Goal: Transaction & Acquisition: Purchase product/service

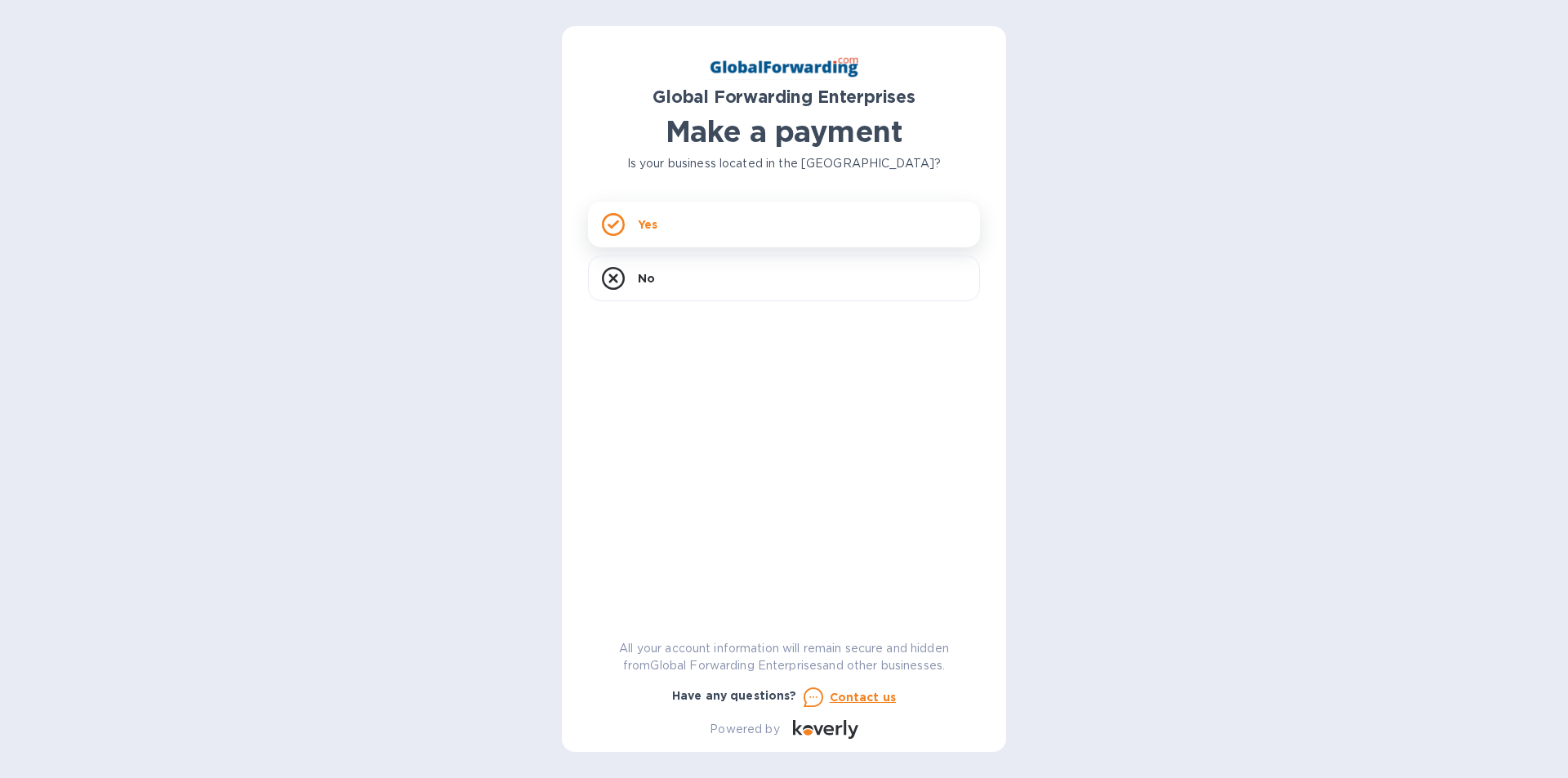
click at [660, 219] on div "Yes" at bounding box center [784, 224] width 392 height 45
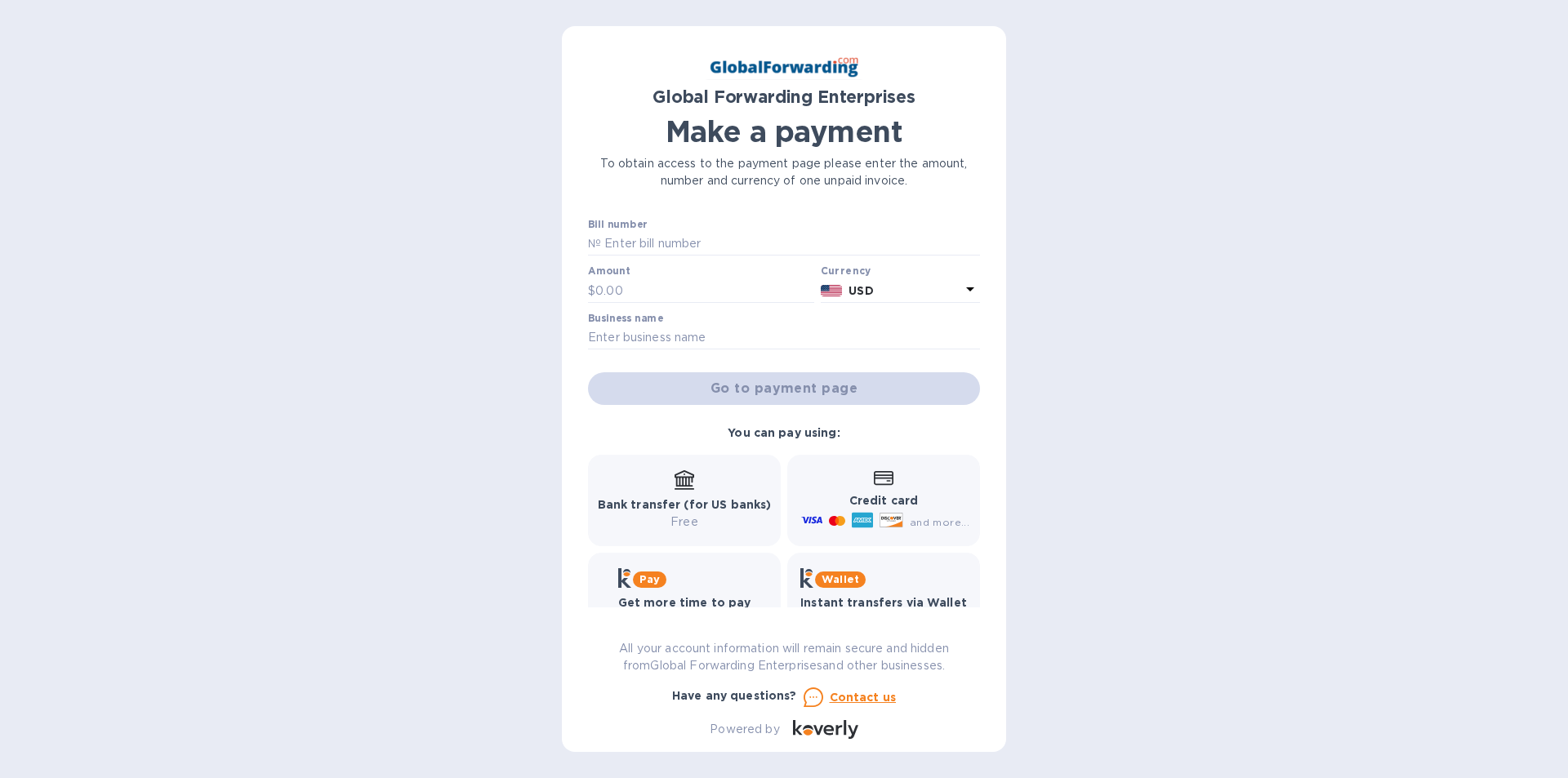
drag, startPoint x: 669, startPoint y: 261, endPoint x: 660, endPoint y: 249, distance: 15.0
click at [669, 261] on div "Bill number №" at bounding box center [784, 238] width 399 height 47
click at [659, 249] on input "text" at bounding box center [790, 243] width 378 height 24
type input "79667287"
click at [666, 287] on input "text" at bounding box center [704, 290] width 219 height 24
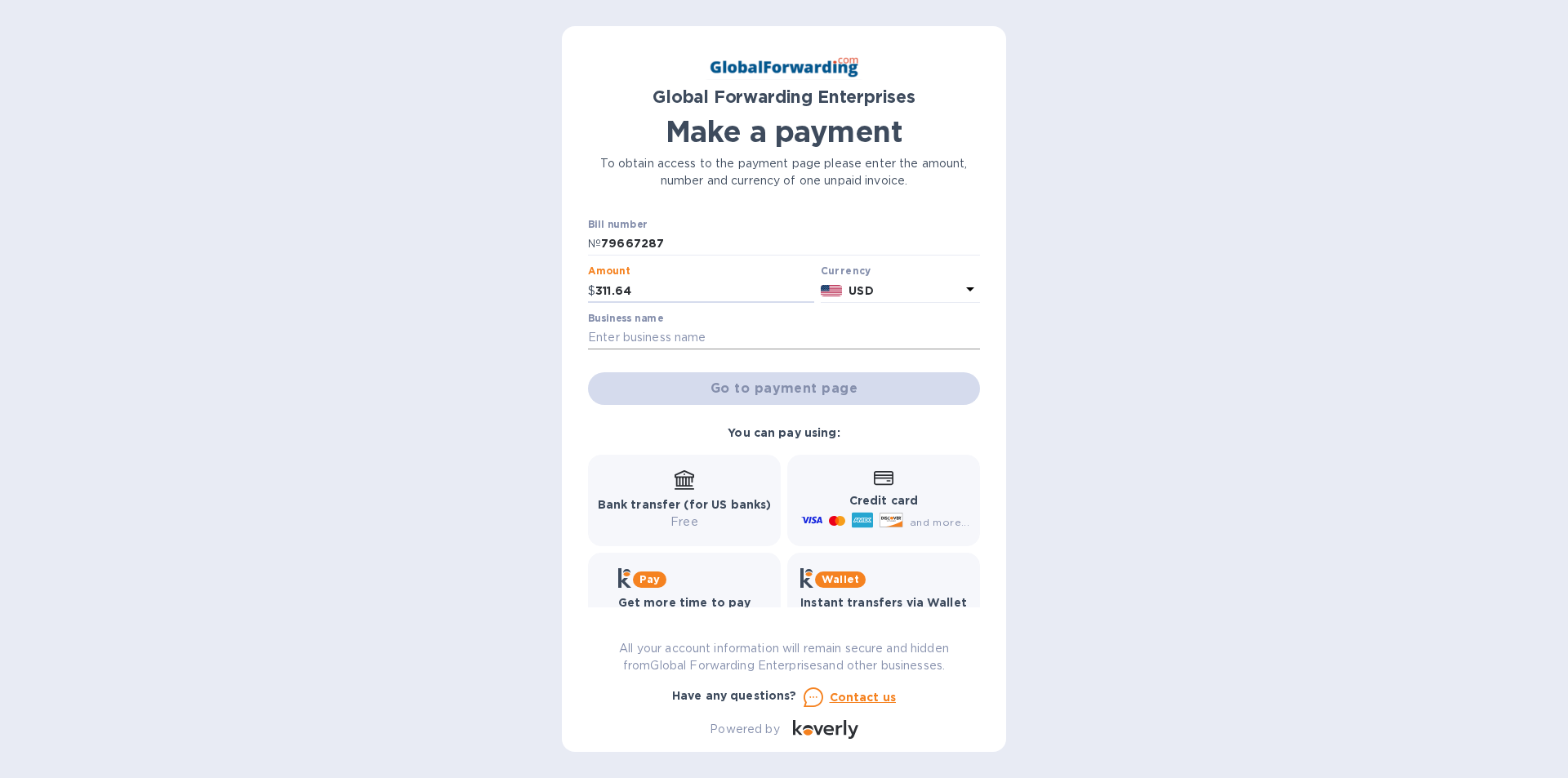
type input "311.64"
click at [680, 344] on input "text" at bounding box center [784, 337] width 392 height 24
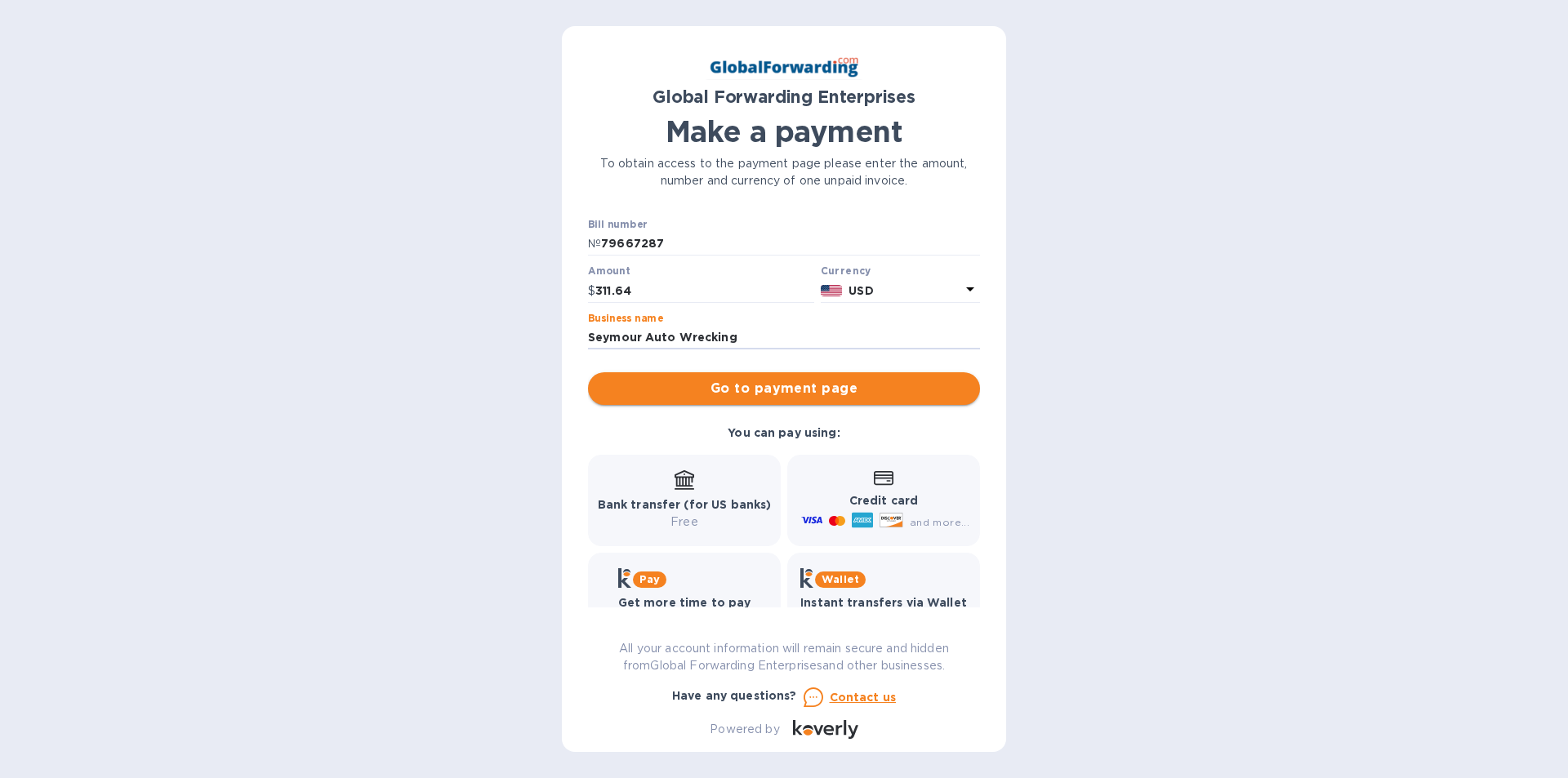
type input "Seymour Auto Wrecking"
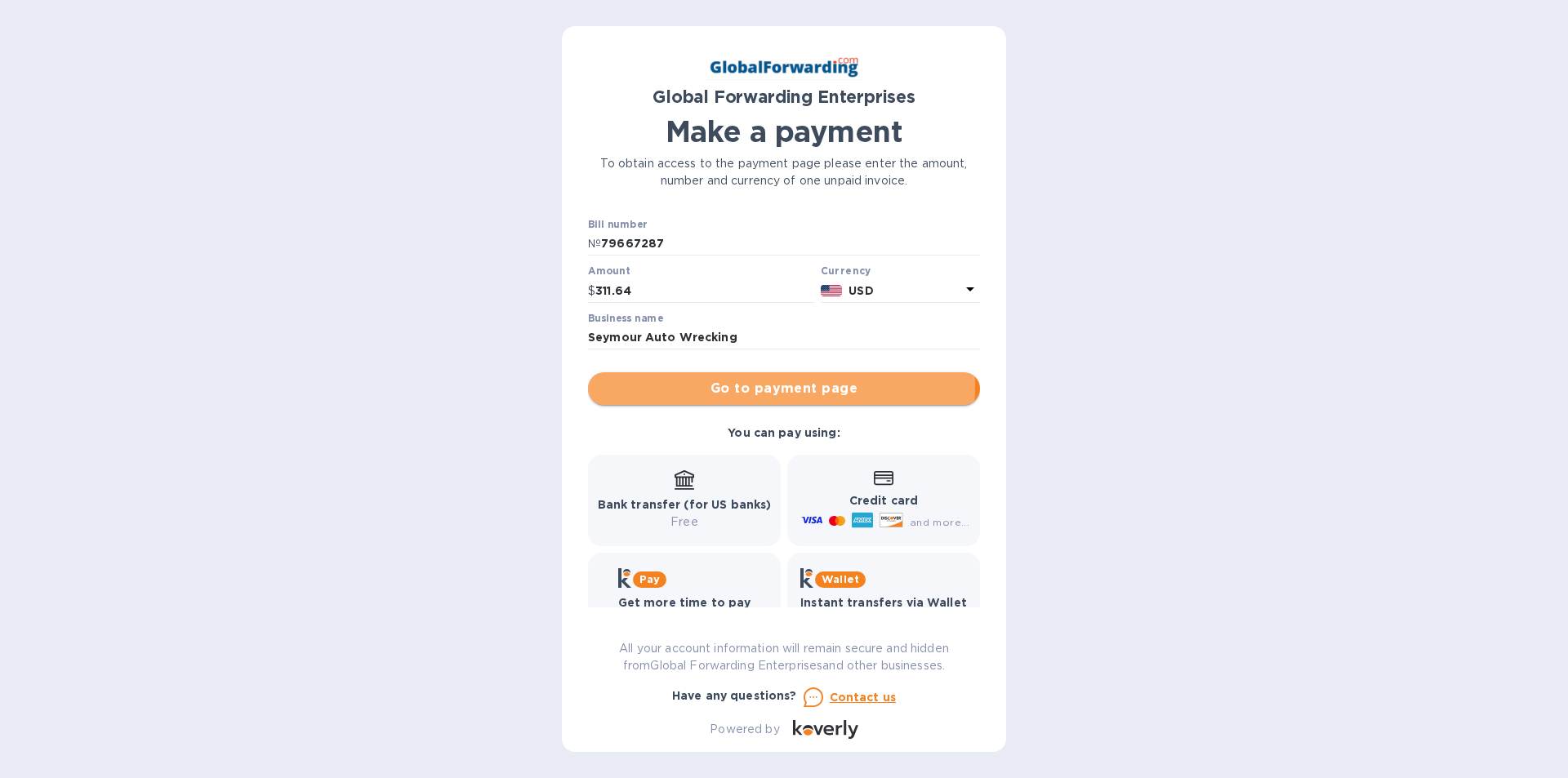
click at [733, 387] on span "Go to payment page" at bounding box center [783, 388] width 366 height 19
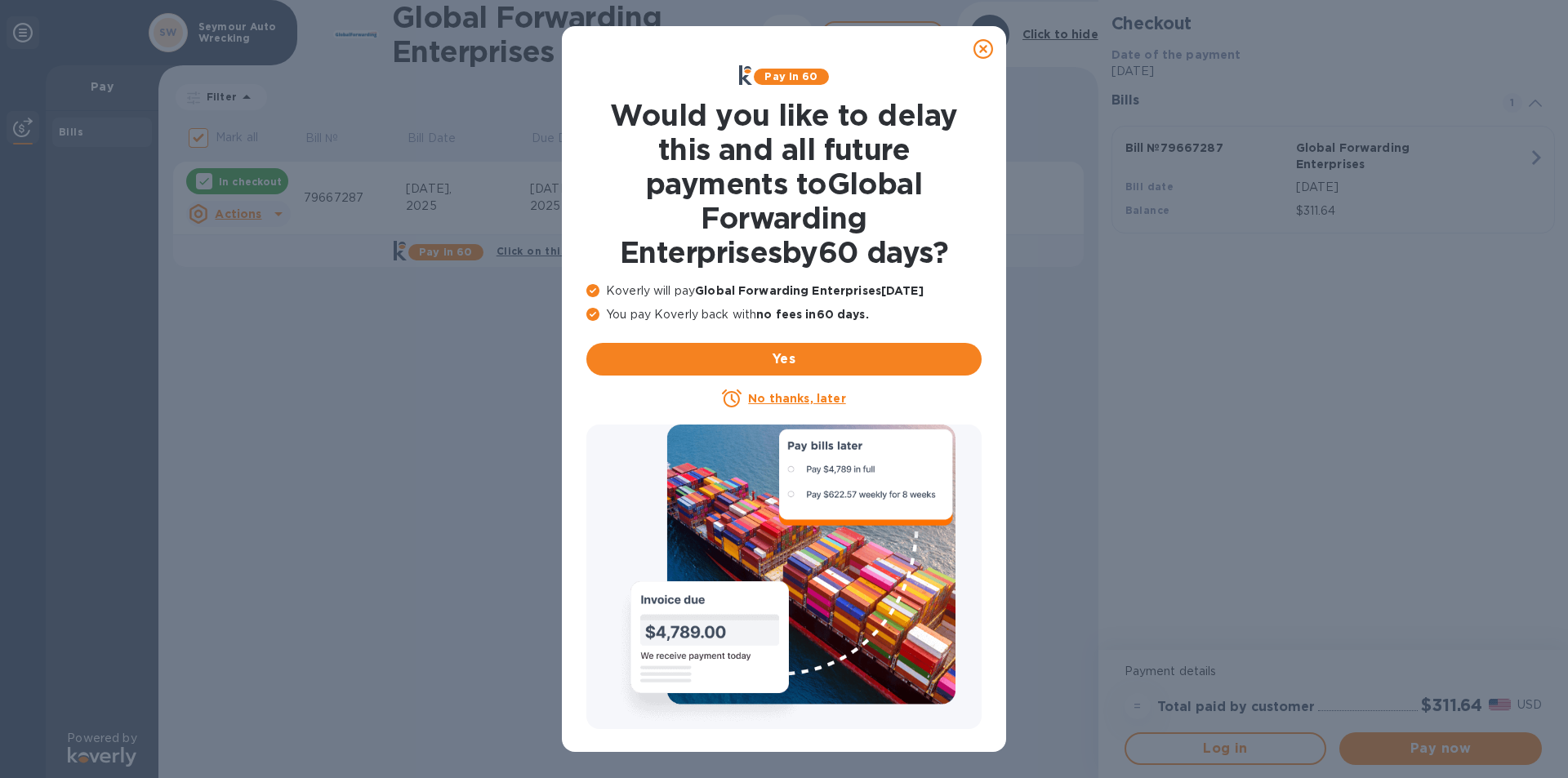
click at [981, 47] on icon at bounding box center [983, 49] width 19 height 19
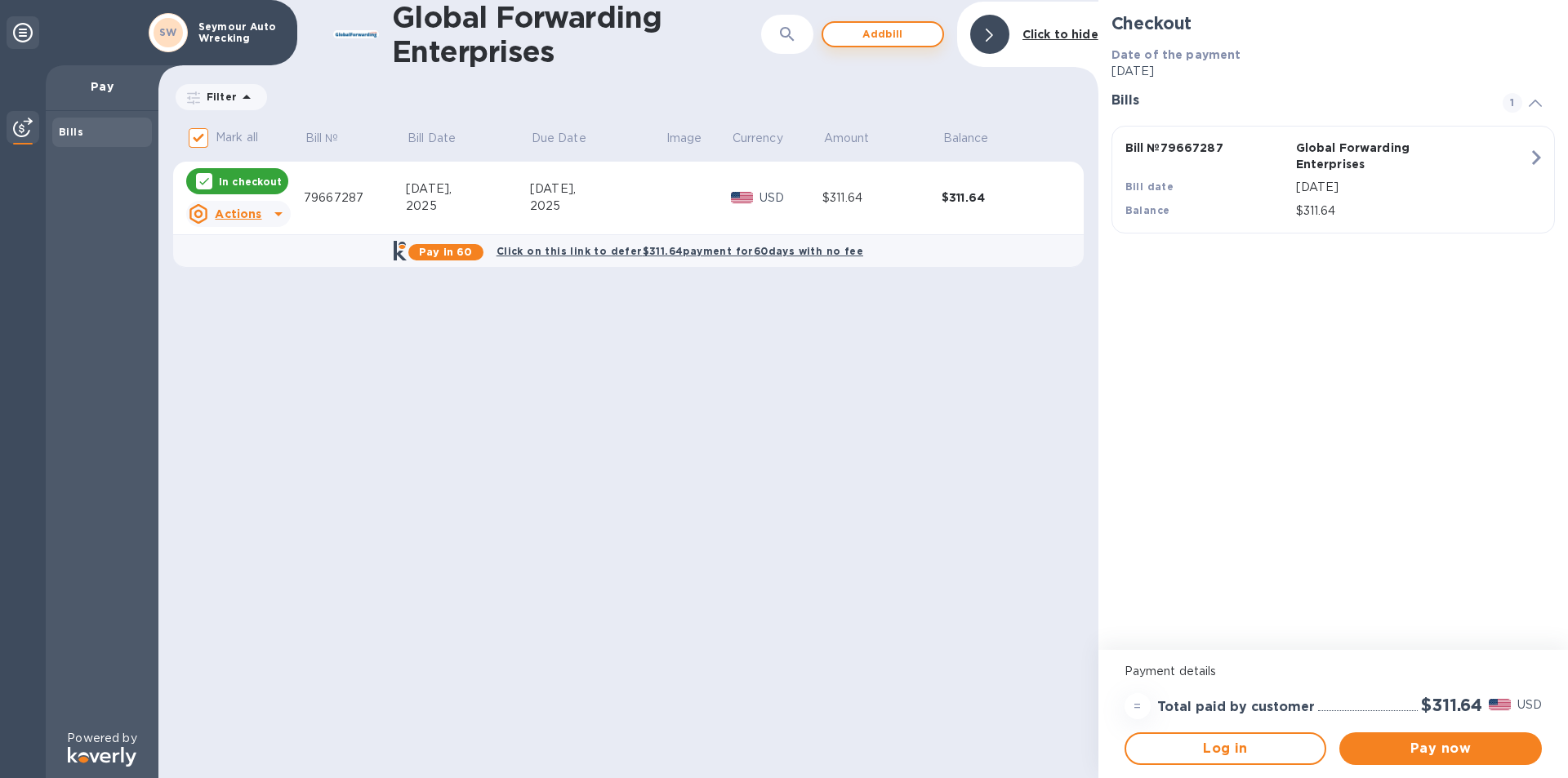
click at [906, 39] on span "Add bill" at bounding box center [882, 34] width 93 height 19
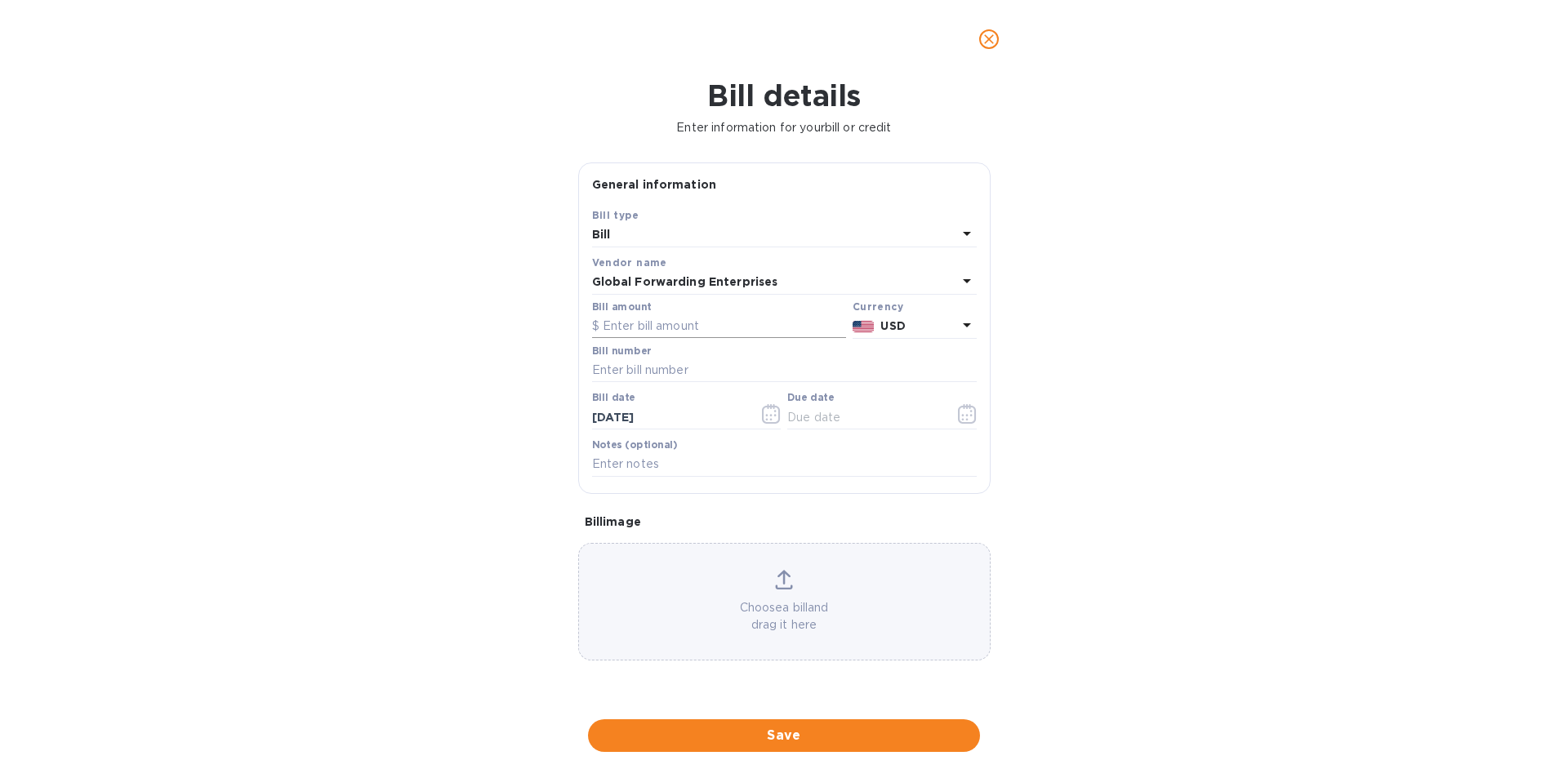
click at [673, 320] on input "text" at bounding box center [718, 326] width 254 height 24
type input "367.53"
click at [680, 359] on input "text" at bounding box center [784, 370] width 384 height 24
type input "79660842"
drag, startPoint x: 690, startPoint y: 421, endPoint x: 555, endPoint y: 426, distance: 135.1
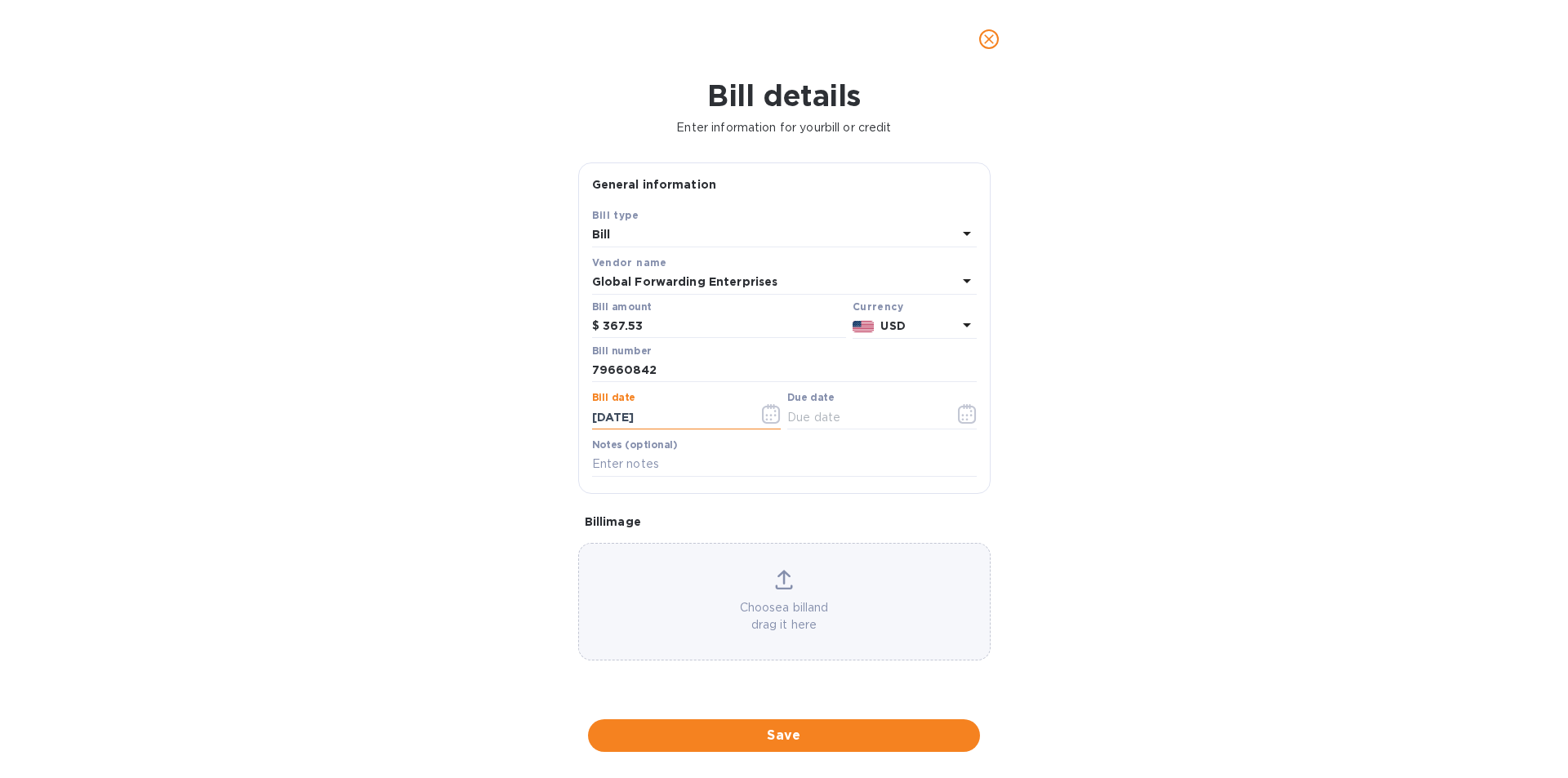
click at [555, 426] on div "Bill details Enter information for your bill or credit General information Save…" at bounding box center [784, 428] width 1568 height 700
type input "8_/__/____"
type input "[DATE]"
click at [822, 423] on input "text" at bounding box center [864, 416] width 154 height 24
type input "[DATE]"
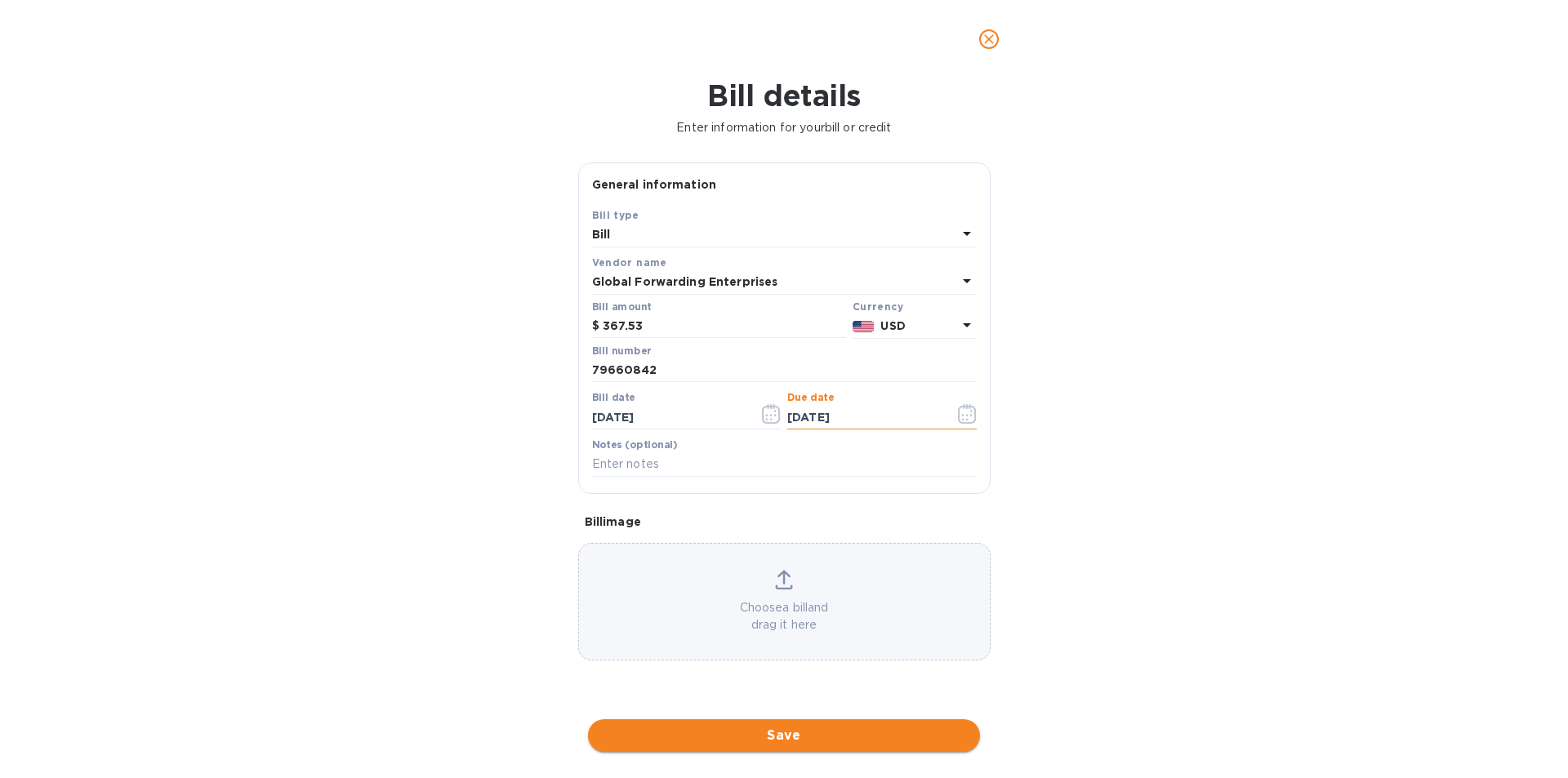
click at [840, 725] on button "Save" at bounding box center [784, 736] width 392 height 33
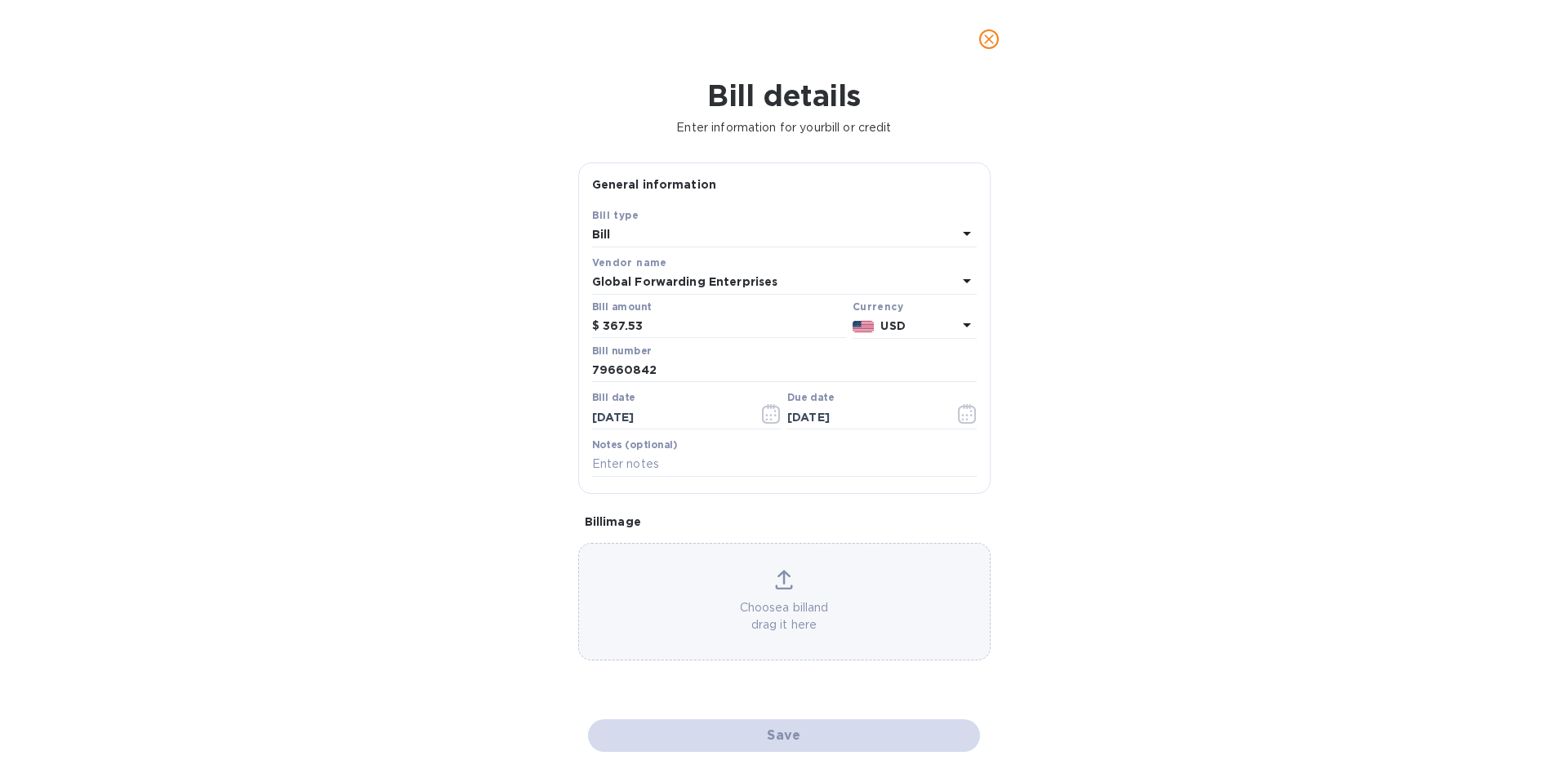
checkbox input "false"
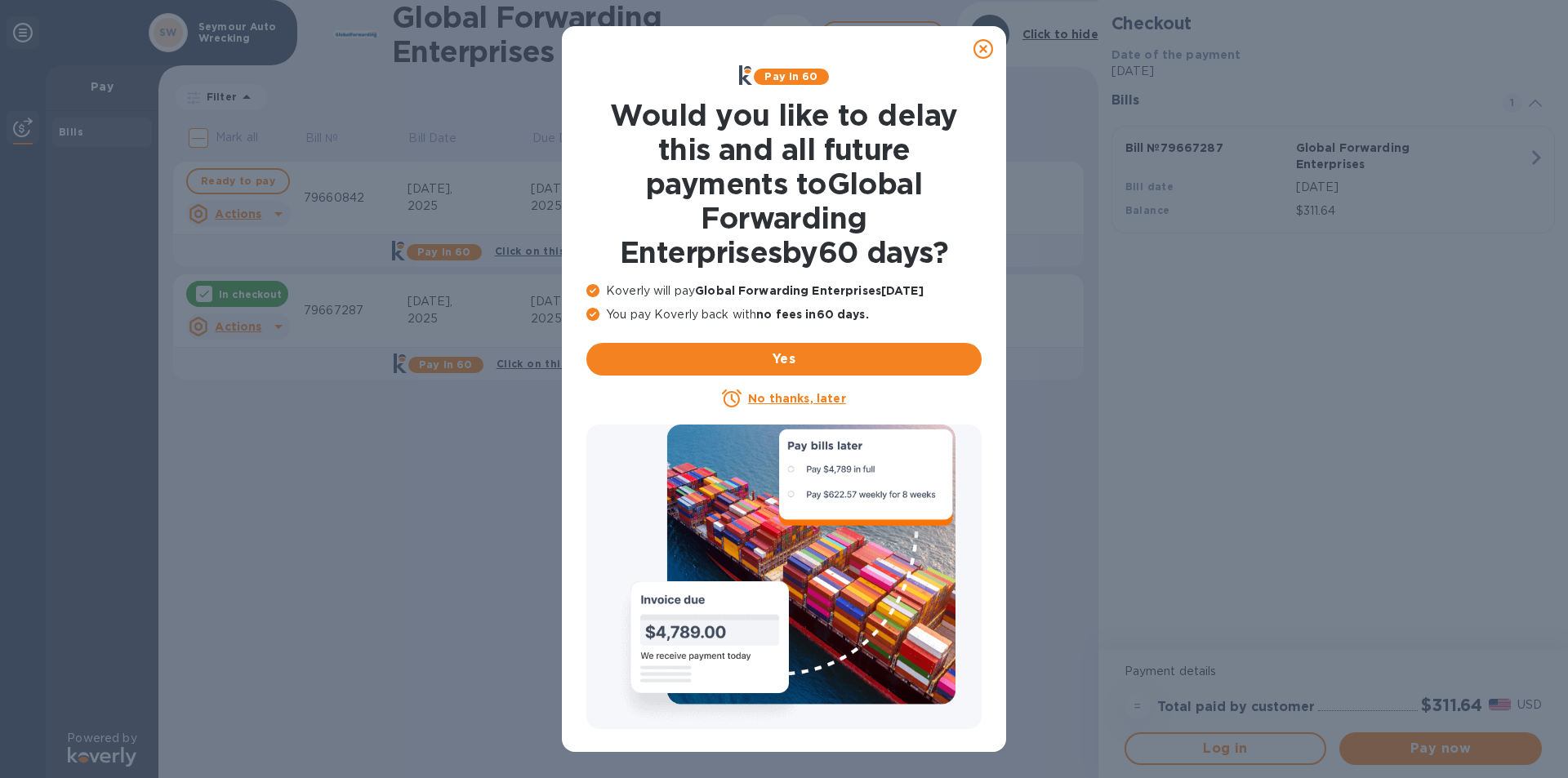
click at [987, 54] on icon at bounding box center [983, 49] width 19 height 19
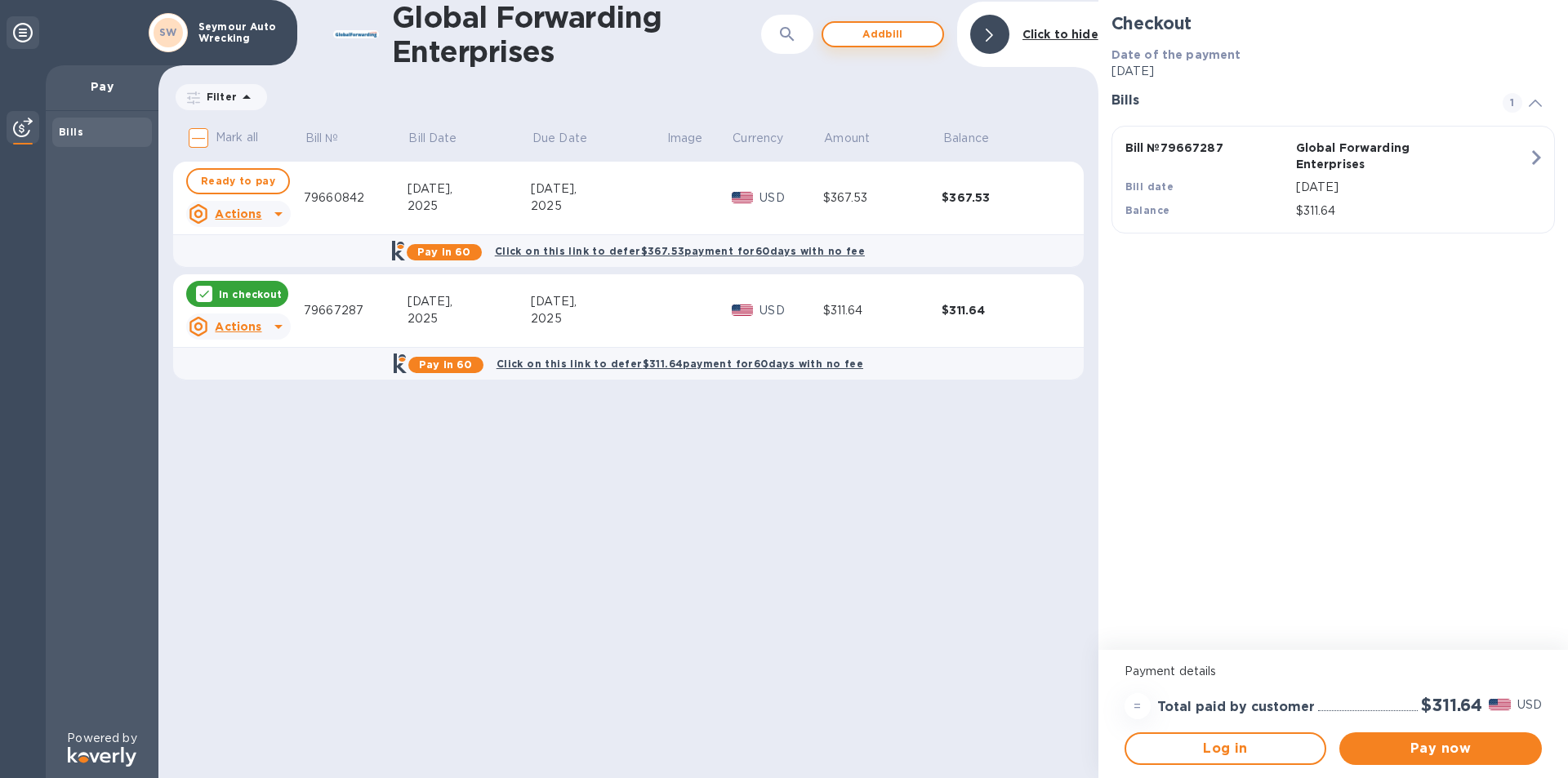
click at [883, 36] on span "Add bill" at bounding box center [882, 34] width 93 height 19
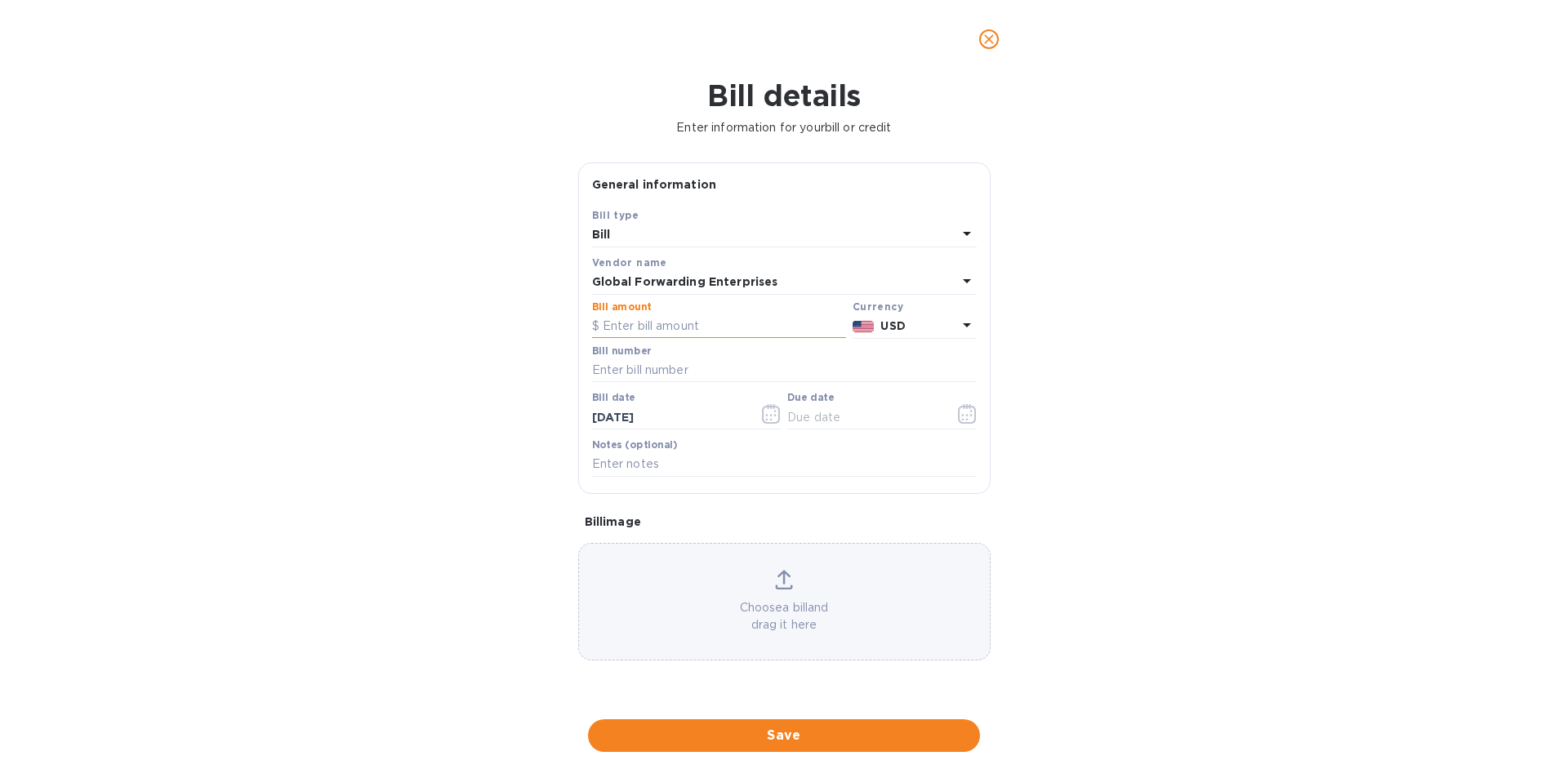
click at [664, 330] on input "text" at bounding box center [718, 326] width 254 height 24
type input "432.33"
click at [664, 370] on input "text" at bounding box center [784, 370] width 384 height 24
type input "79660840"
drag, startPoint x: 691, startPoint y: 426, endPoint x: 544, endPoint y: 422, distance: 147.1
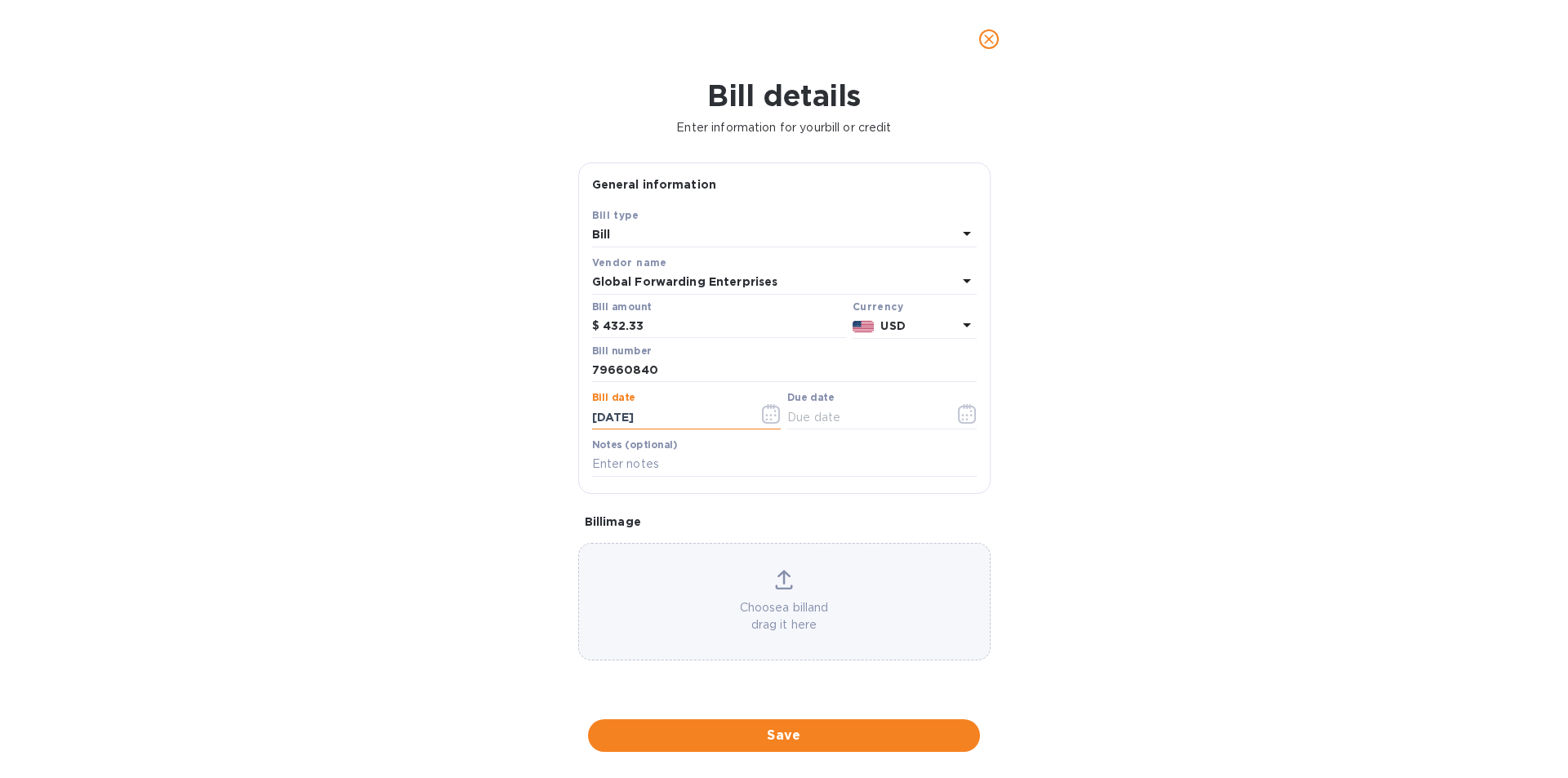
click at [544, 422] on div "Bill details Enter information for your bill or credit General information Save…" at bounding box center [784, 428] width 1568 height 700
type input "[DATE]"
click at [792, 737] on span "Save" at bounding box center [783, 736] width 366 height 19
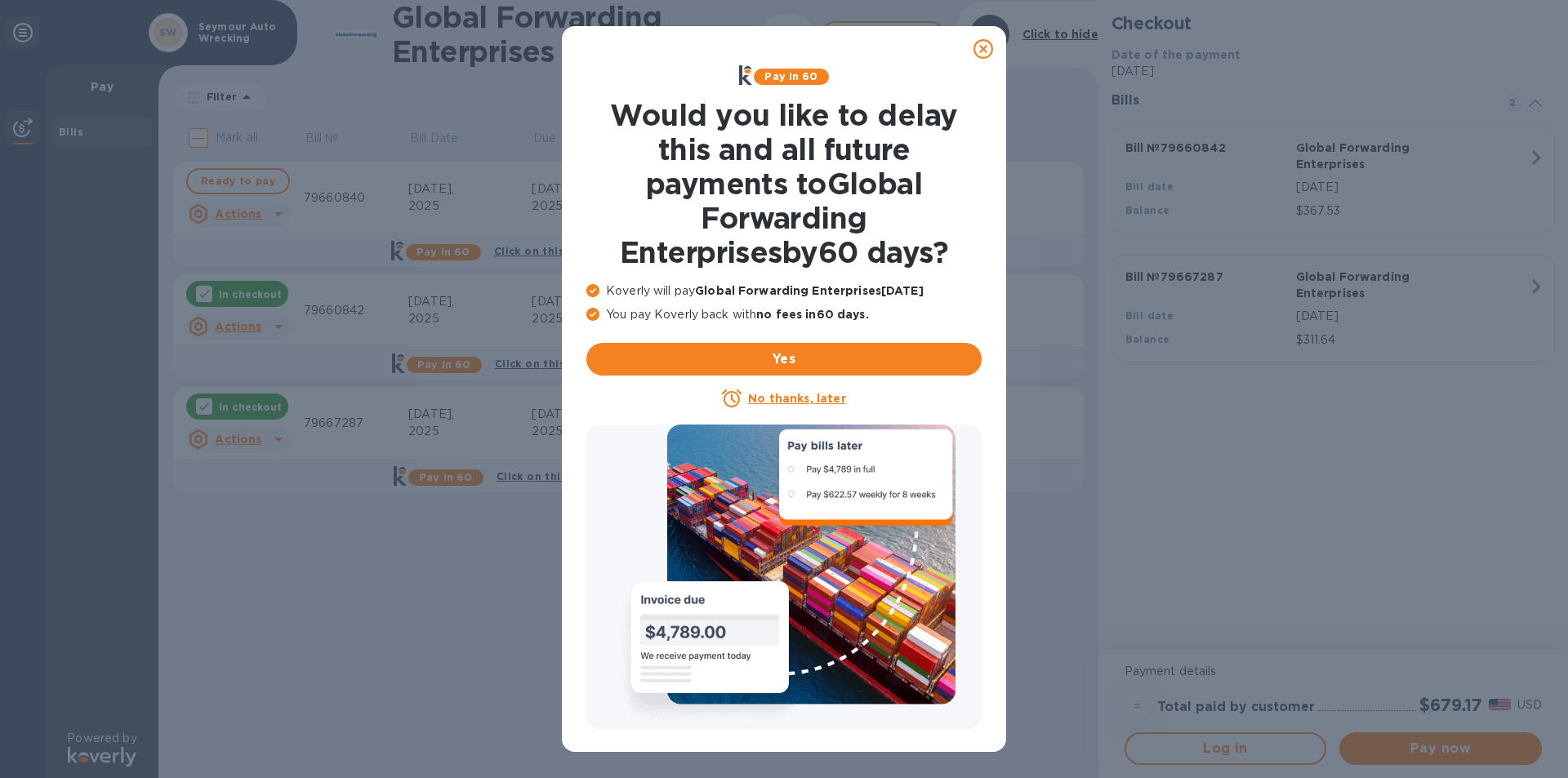
click at [979, 49] on icon at bounding box center [983, 49] width 19 height 19
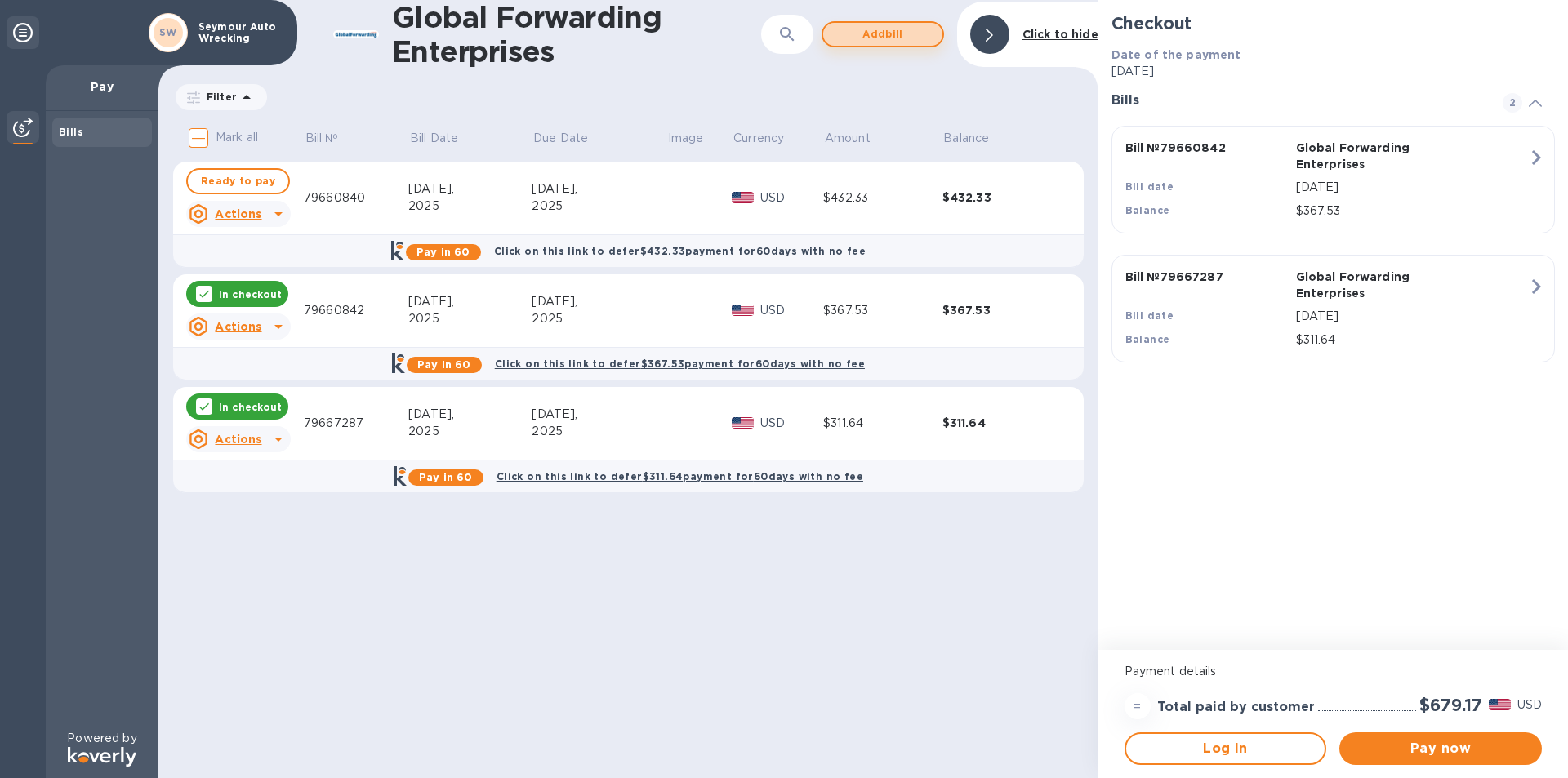
click at [900, 37] on span "Add bill" at bounding box center [882, 34] width 93 height 19
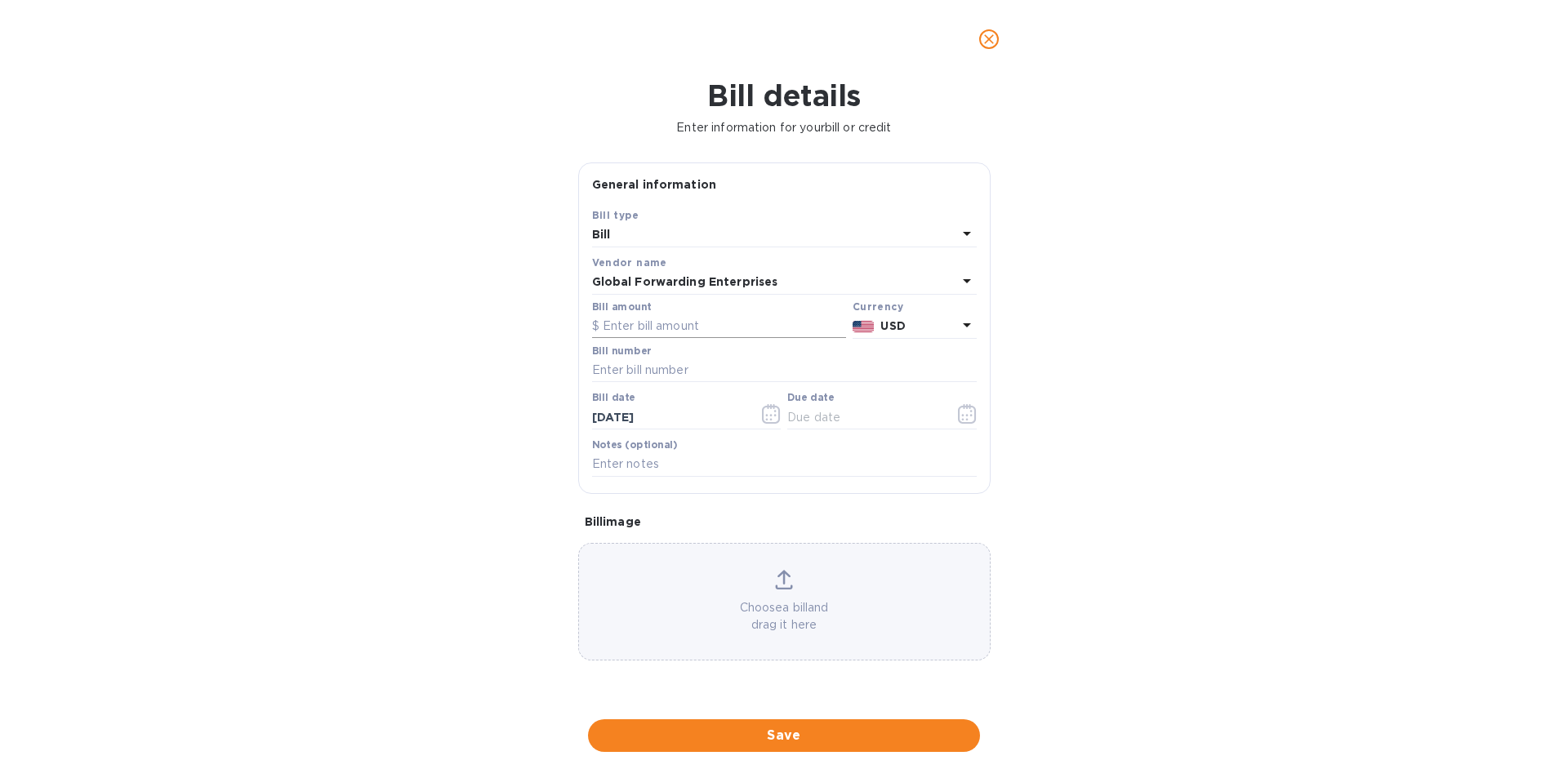
click at [678, 325] on input "text" at bounding box center [718, 326] width 254 height 24
type input "417.70"
click at [682, 361] on input "text" at bounding box center [784, 370] width 384 height 24
type input "79660838"
type input "[DATE]"
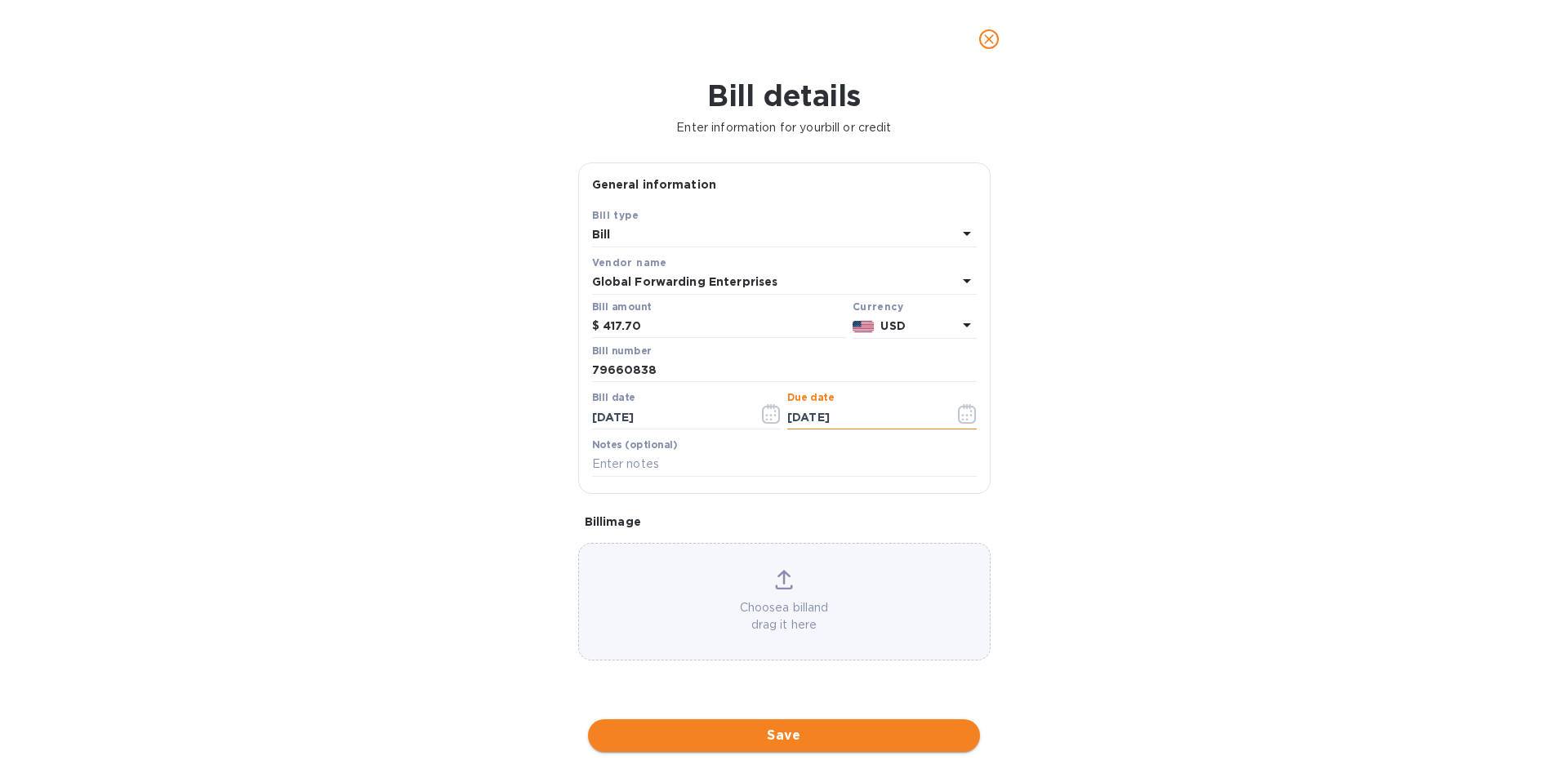
type input "[DATE]"
click at [841, 732] on span "Save" at bounding box center [783, 736] width 366 height 19
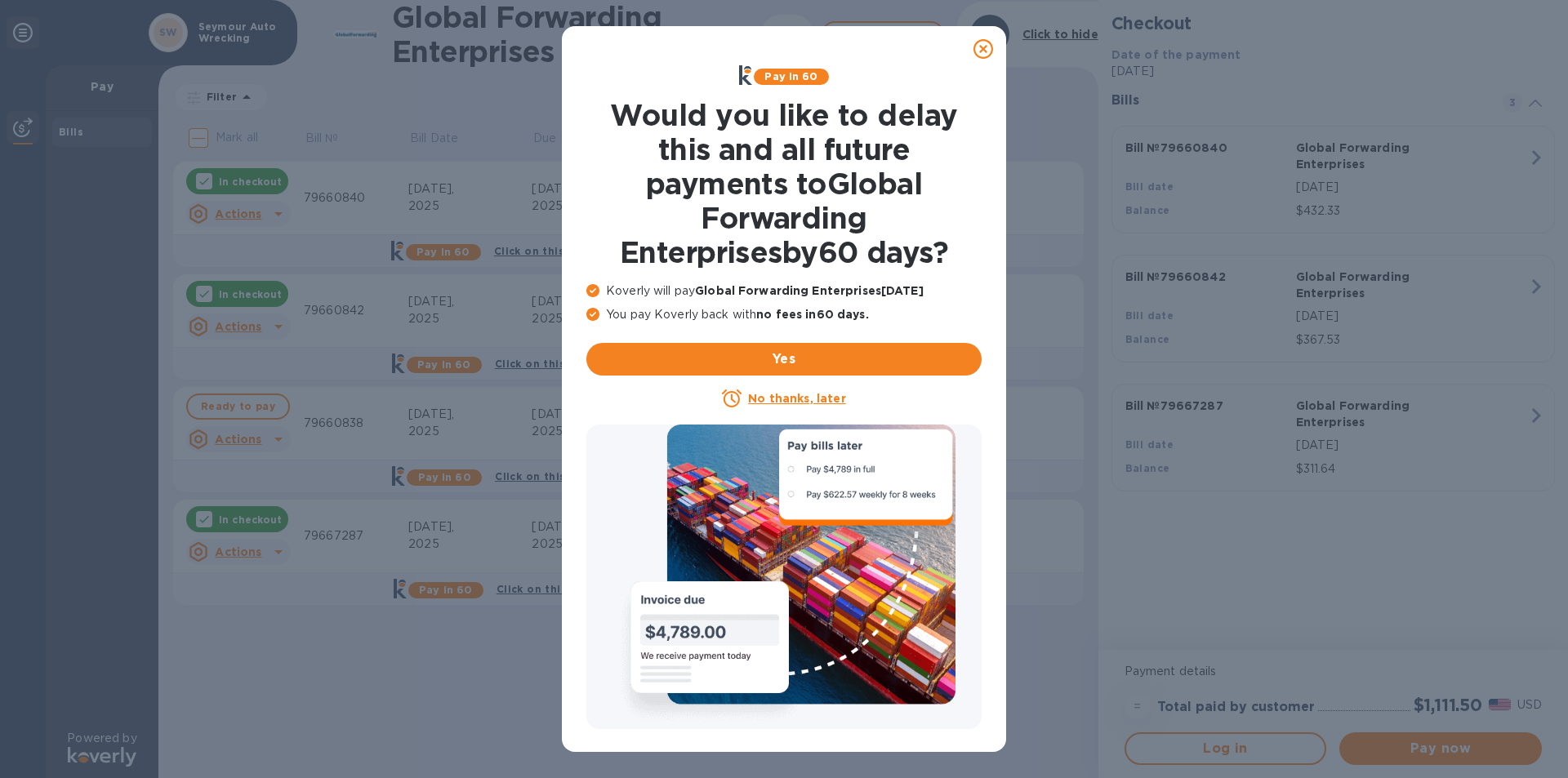
click at [984, 56] on icon at bounding box center [983, 49] width 19 height 19
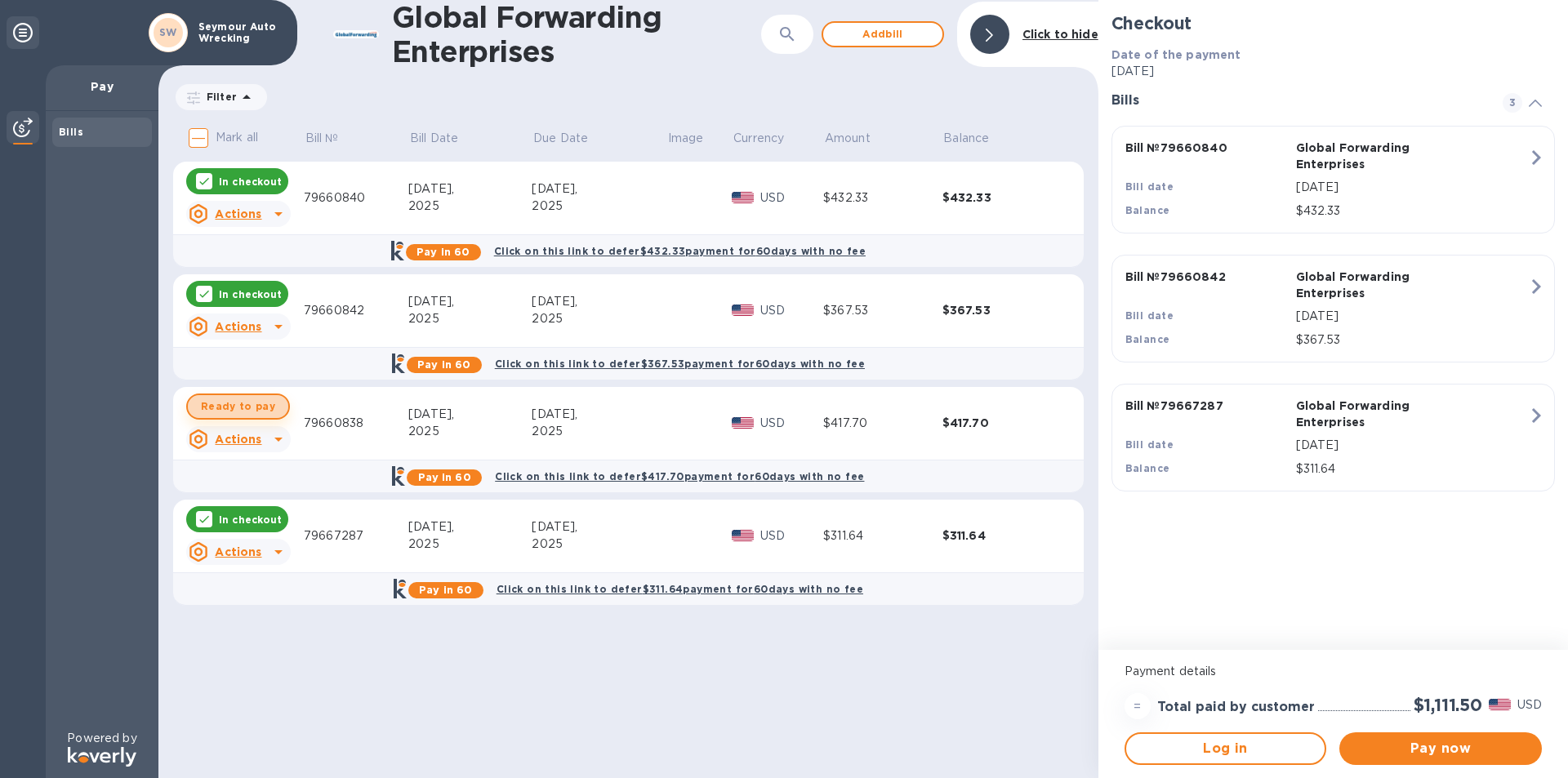
click at [246, 404] on span "Ready to pay" at bounding box center [238, 406] width 74 height 19
checkbox input "true"
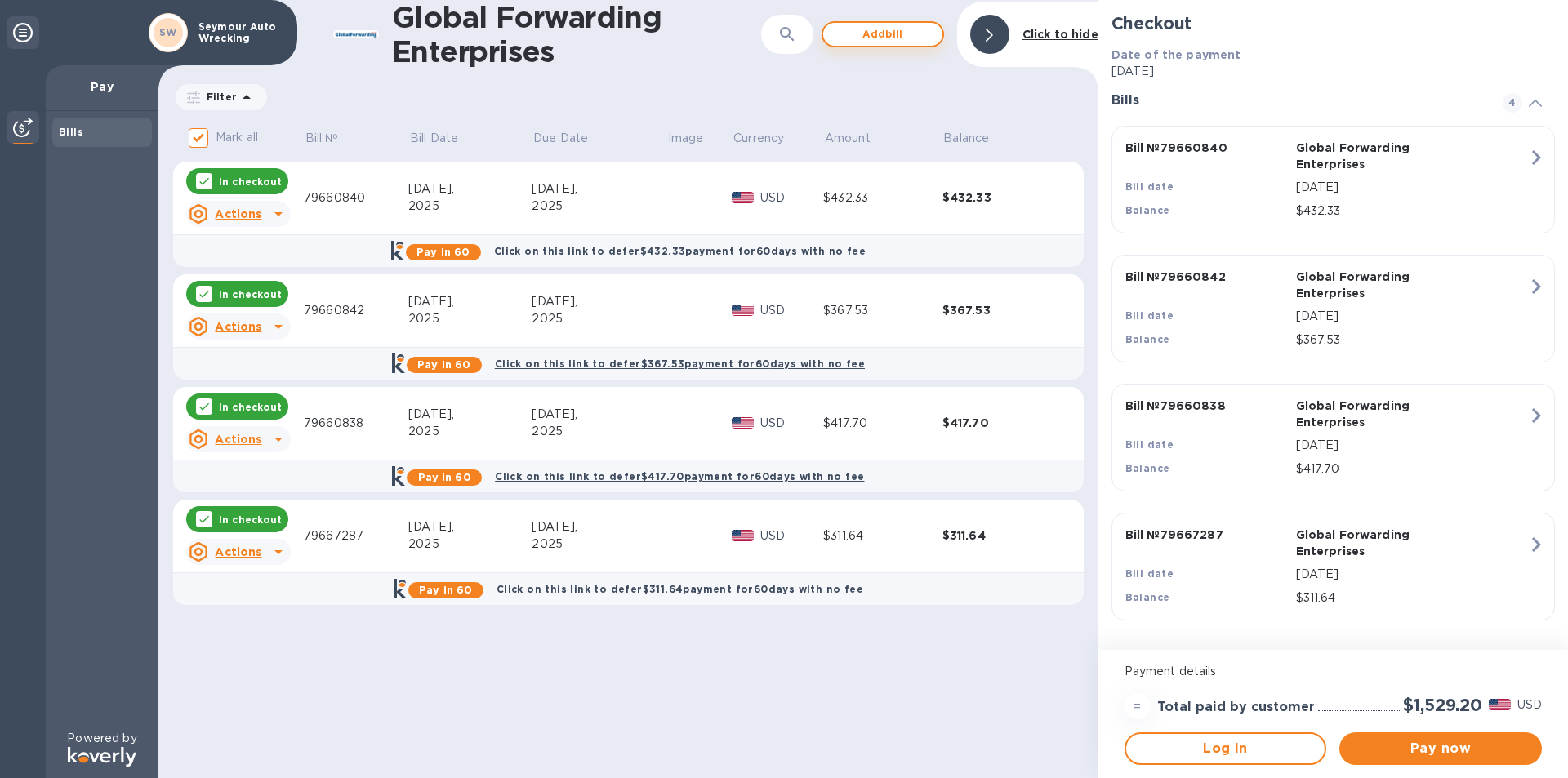
click at [886, 36] on span "Add bill" at bounding box center [882, 34] width 93 height 19
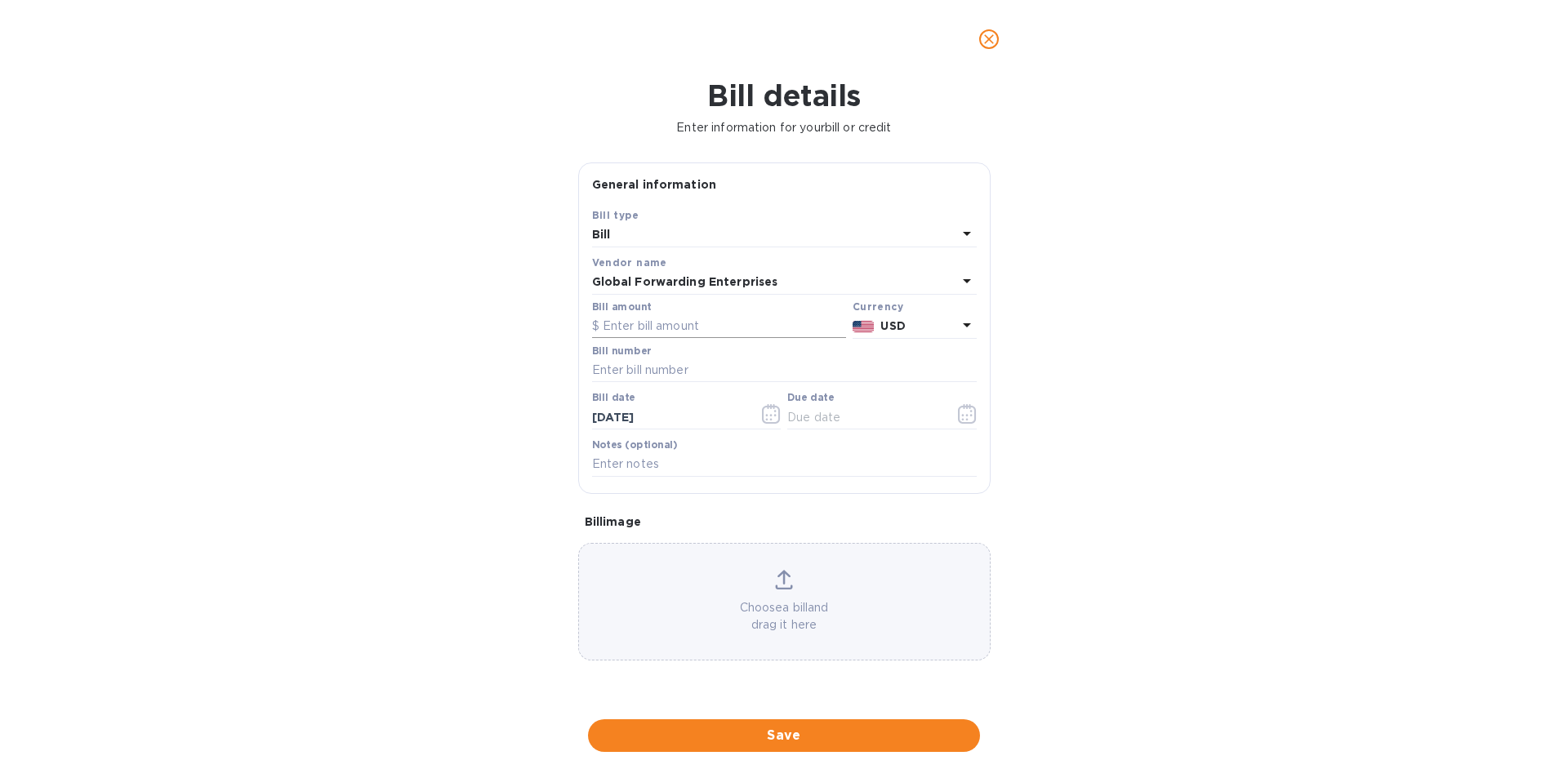
click at [681, 320] on input "text" at bounding box center [718, 326] width 254 height 24
type input "387.14"
click at [657, 371] on input "text" at bounding box center [784, 370] width 384 height 24
type input "79660830"
type input "[DATE]"
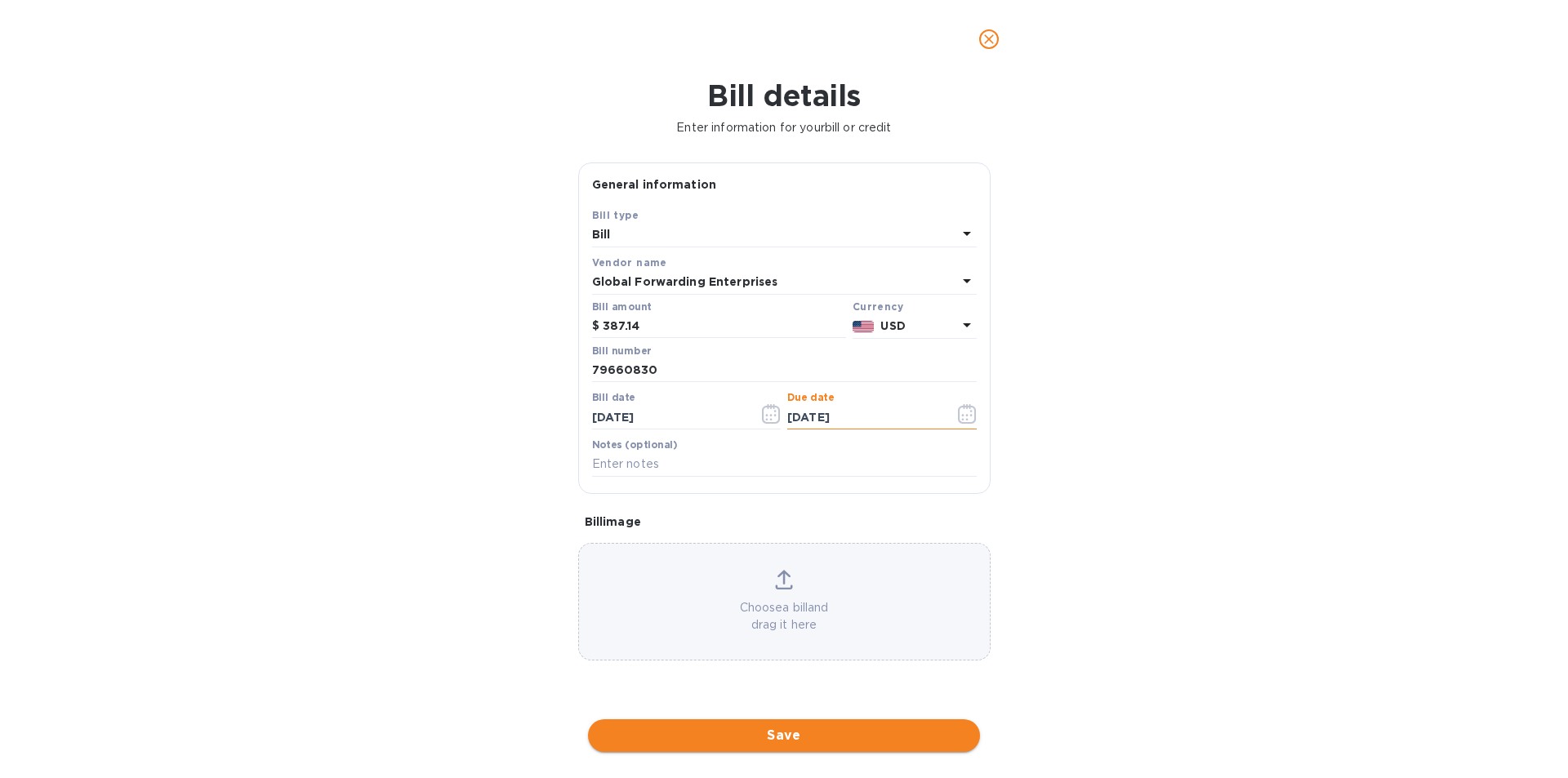
type input "[DATE]"
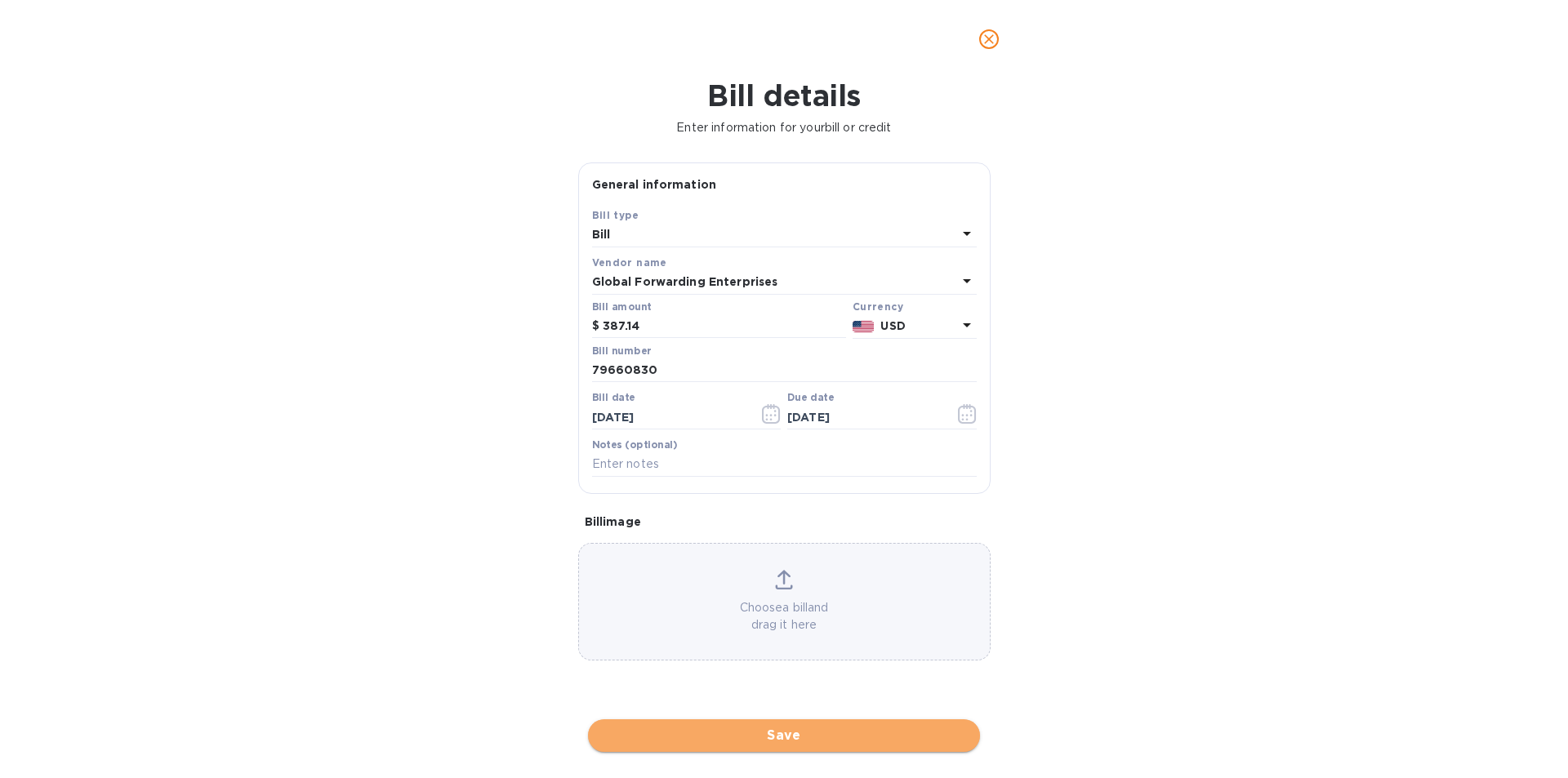
click at [823, 749] on button "Save" at bounding box center [784, 736] width 392 height 33
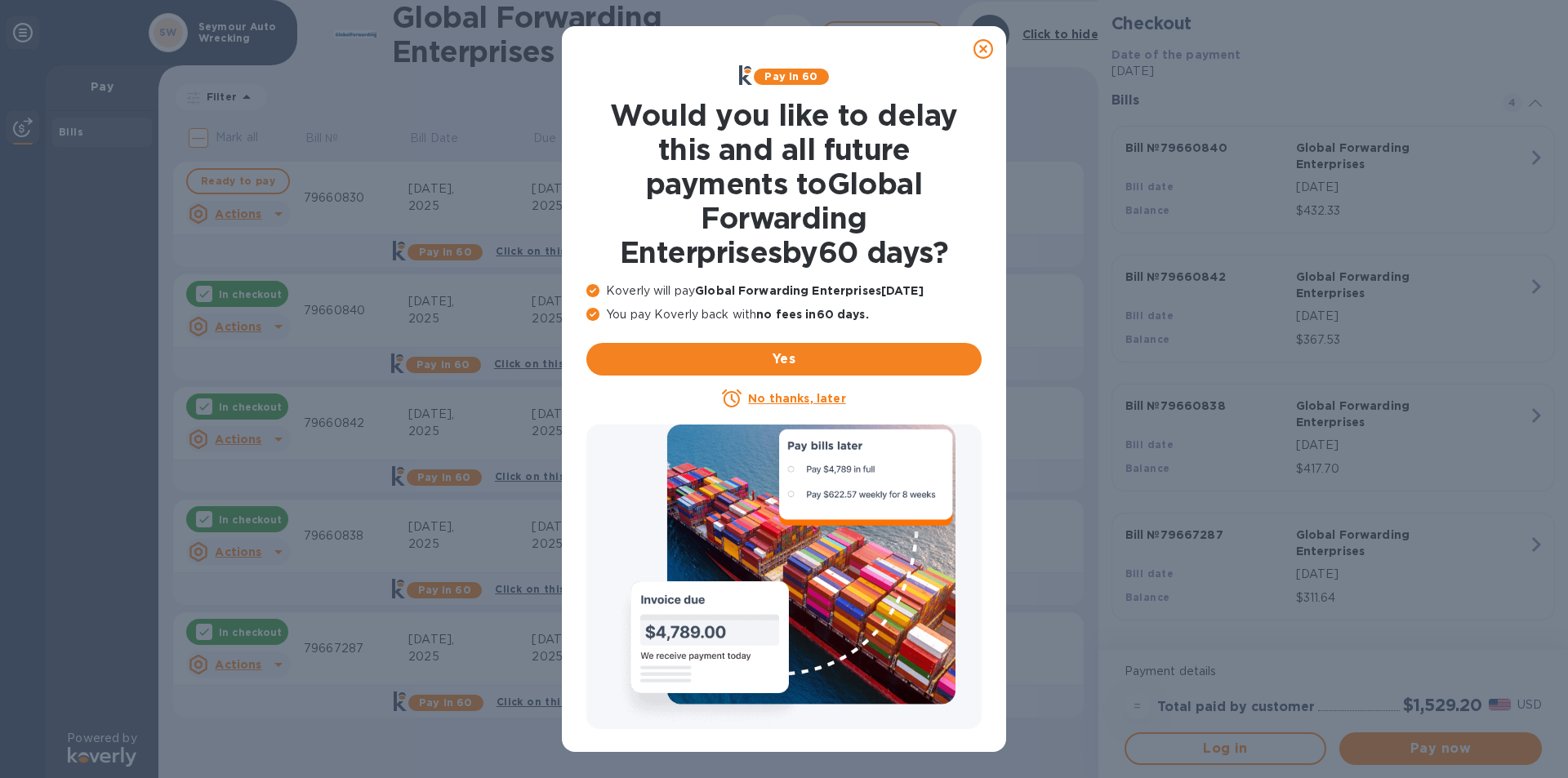
click at [982, 43] on icon at bounding box center [983, 49] width 19 height 19
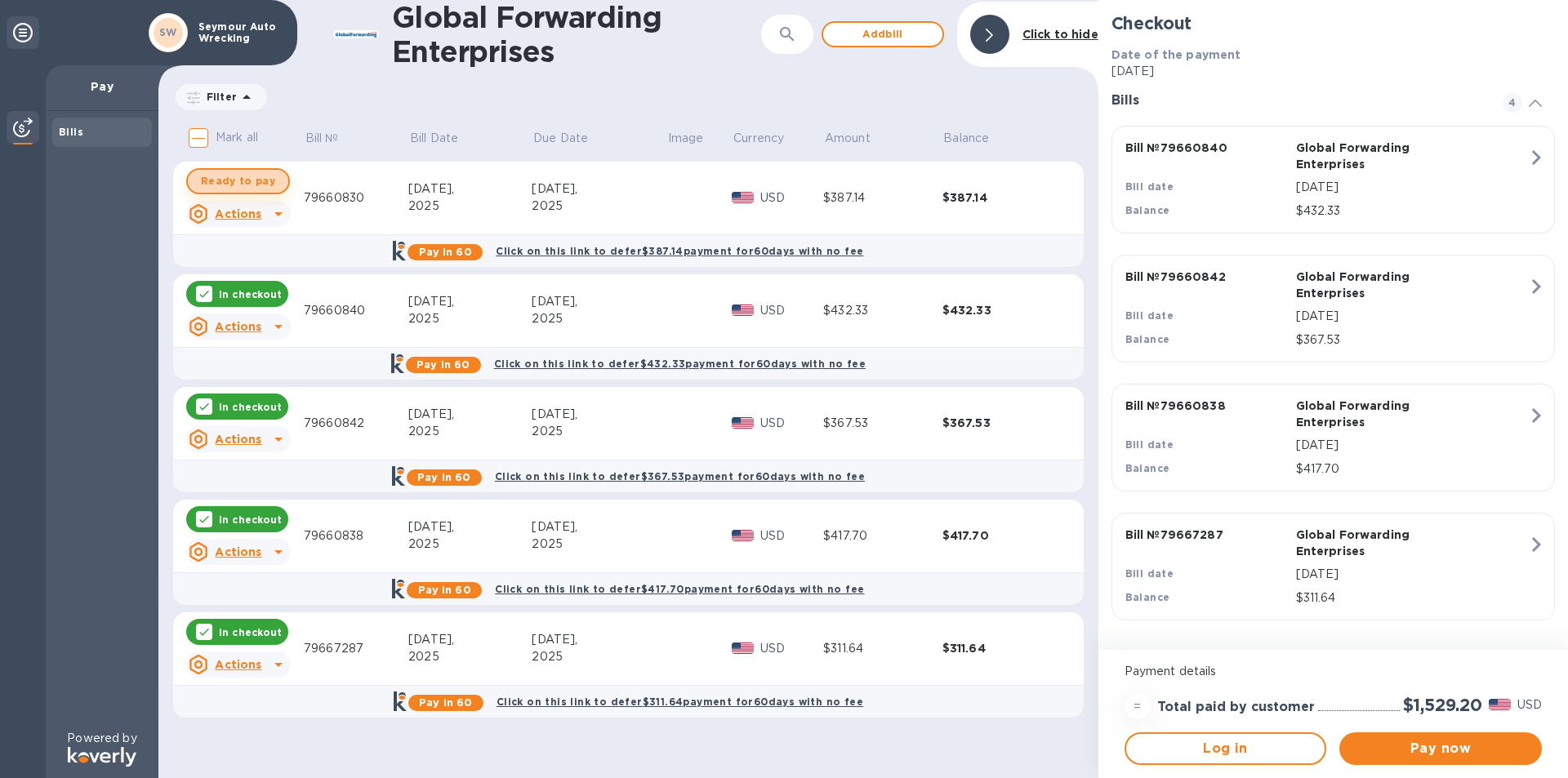
click at [254, 179] on span "Ready to pay" at bounding box center [238, 181] width 74 height 19
checkbox input "true"
click at [1414, 749] on span "Pay now" at bounding box center [1440, 748] width 177 height 19
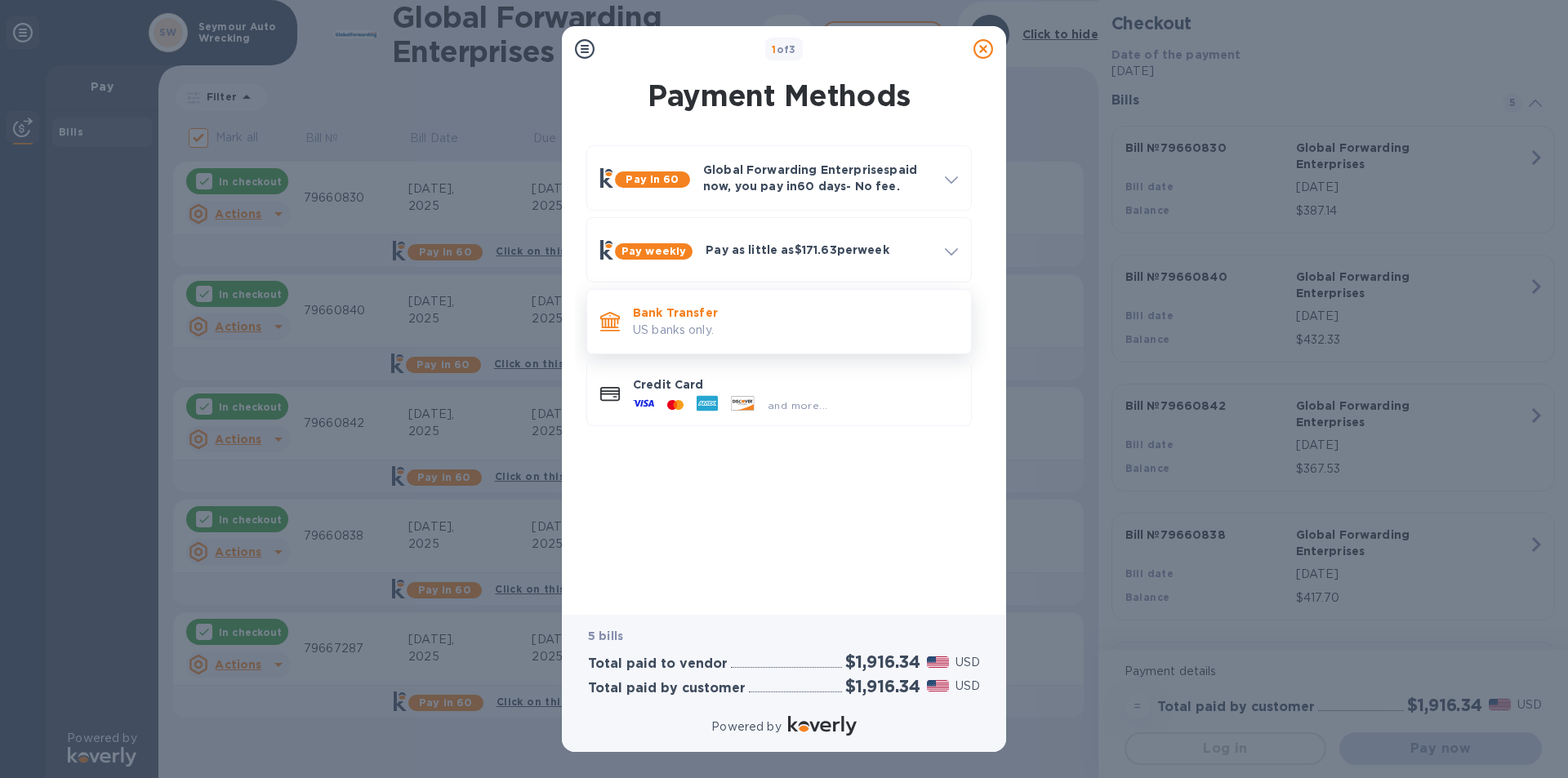
click at [718, 323] on p "US banks only." at bounding box center [795, 330] width 325 height 17
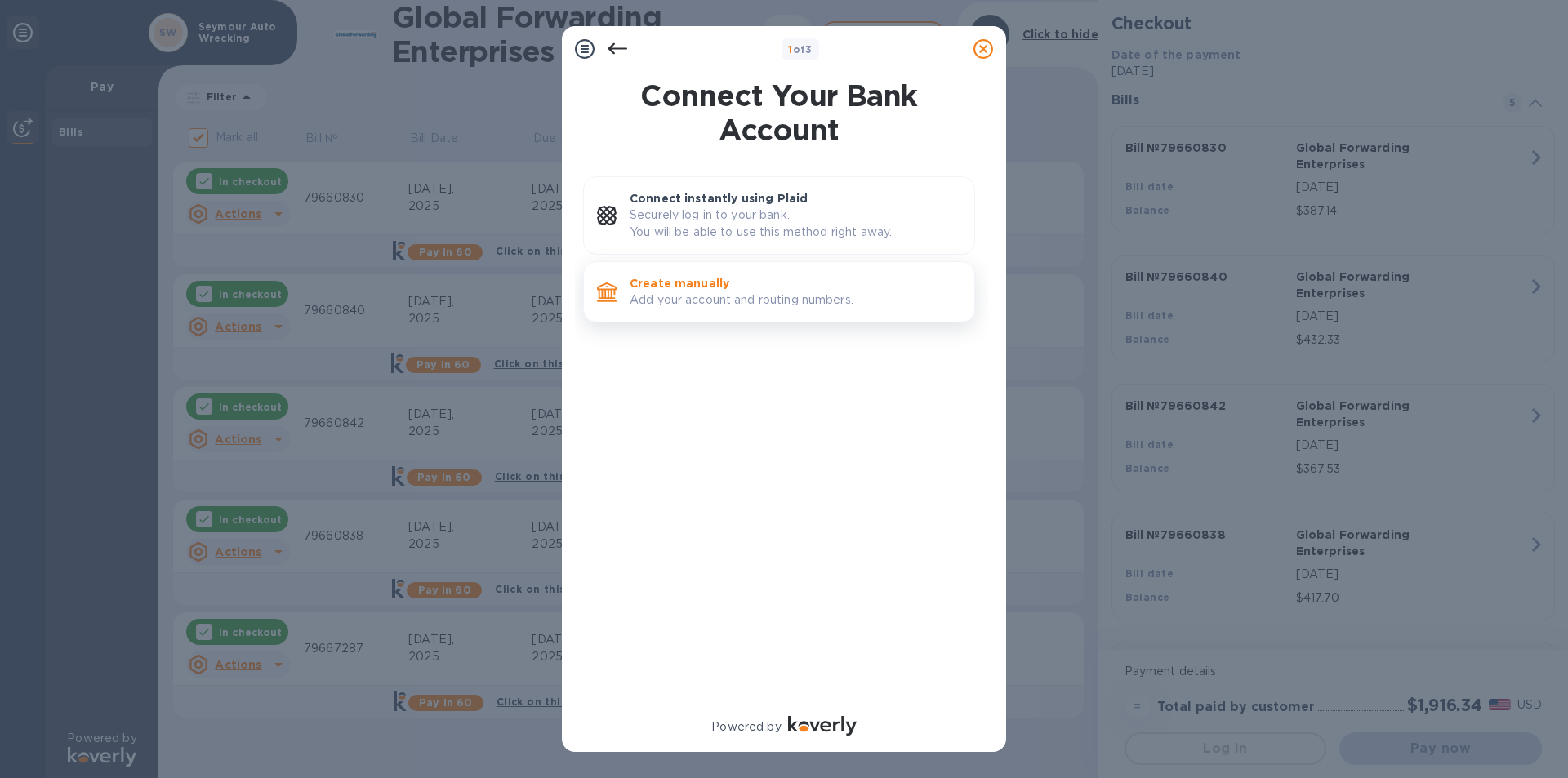
click at [717, 302] on p "Add your account and routing numbers." at bounding box center [795, 300] width 331 height 17
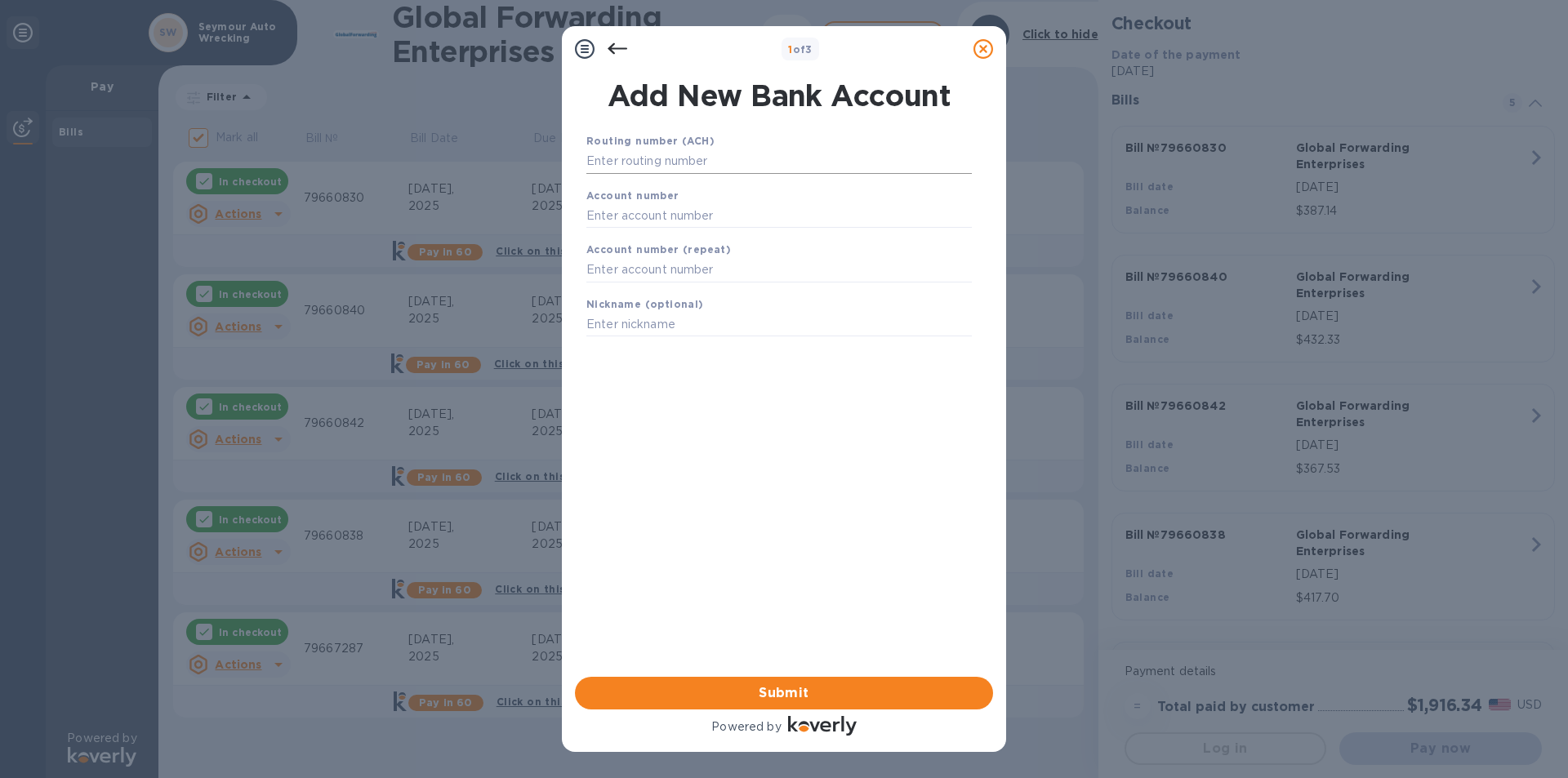
click at [669, 167] on input "text" at bounding box center [778, 161] width 385 height 24
type input "011900571"
type input "009476239106"
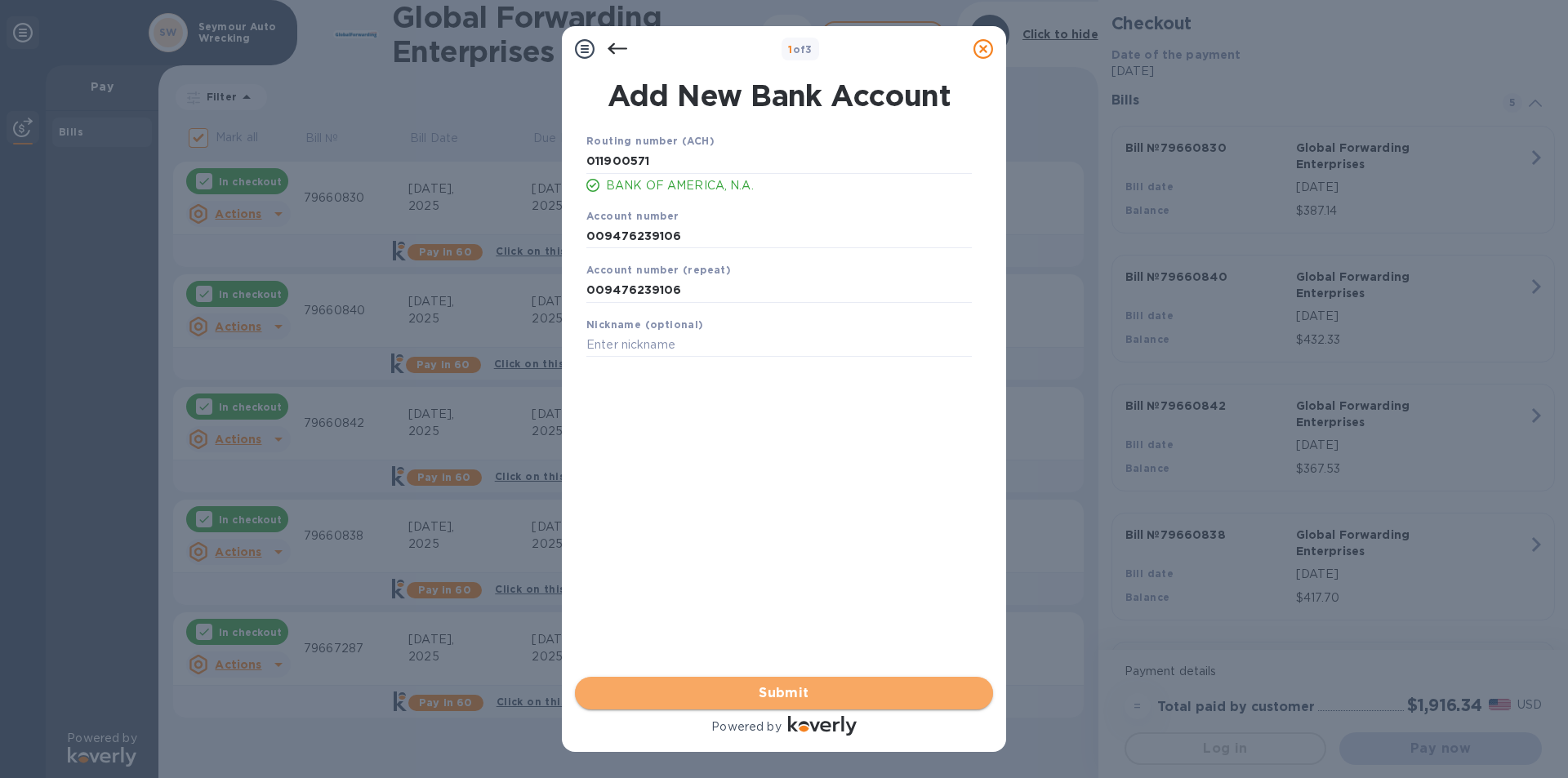
click at [824, 689] on span "Submit" at bounding box center [784, 693] width 392 height 19
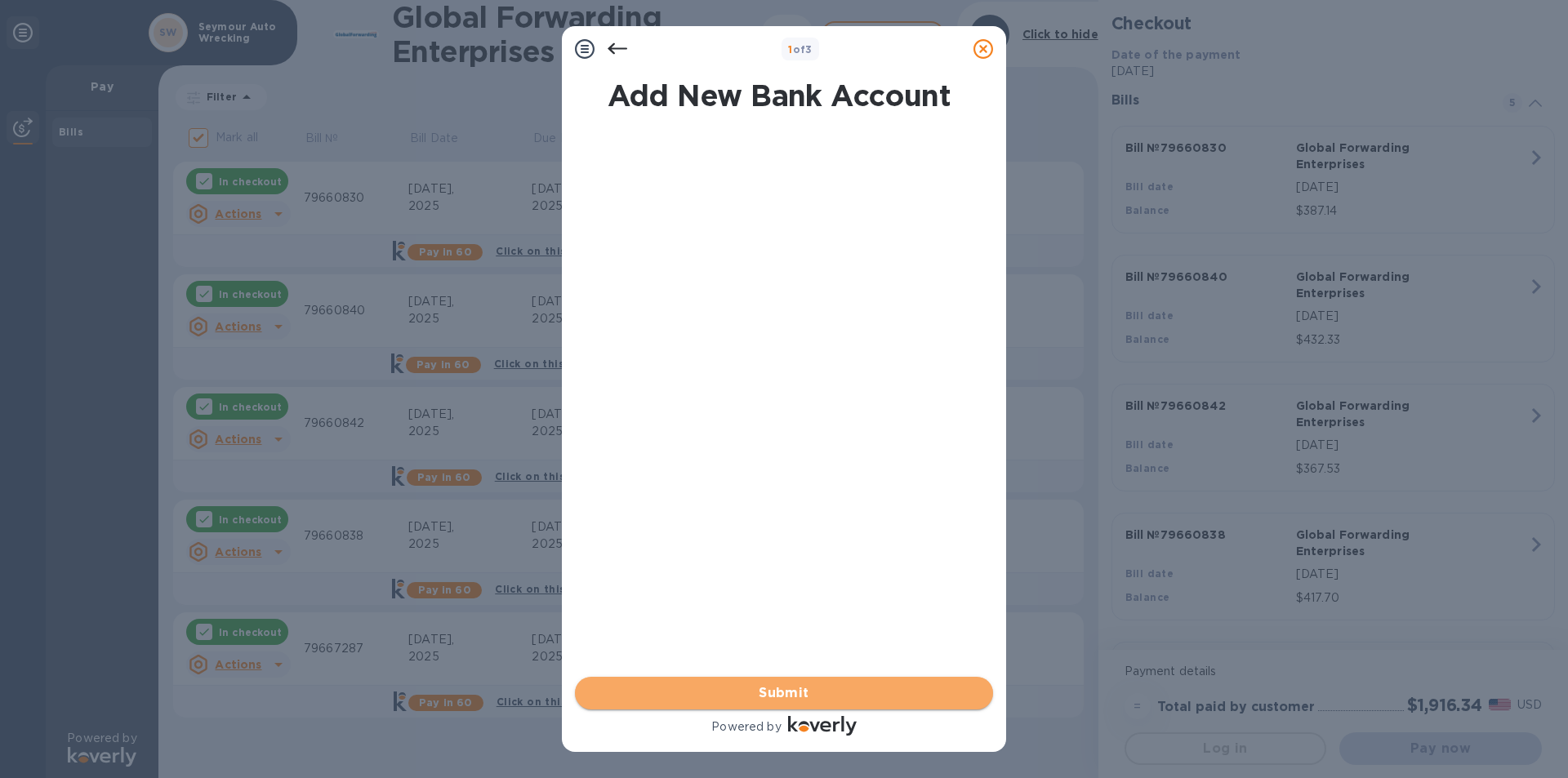
click at [819, 686] on span "Submit" at bounding box center [784, 693] width 392 height 19
